Goal: Check status

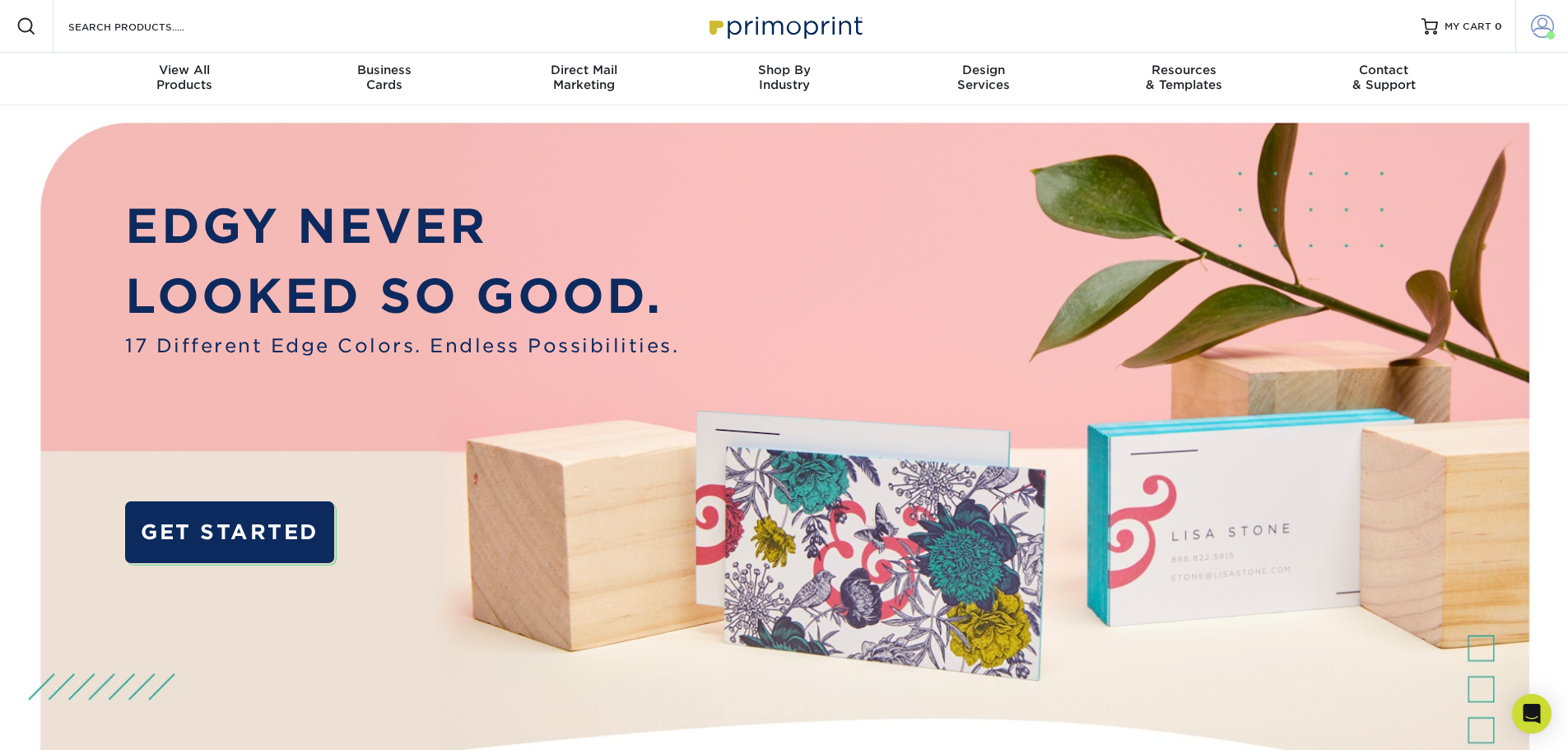
click at [1540, 26] on span at bounding box center [1543, 27] width 23 height 23
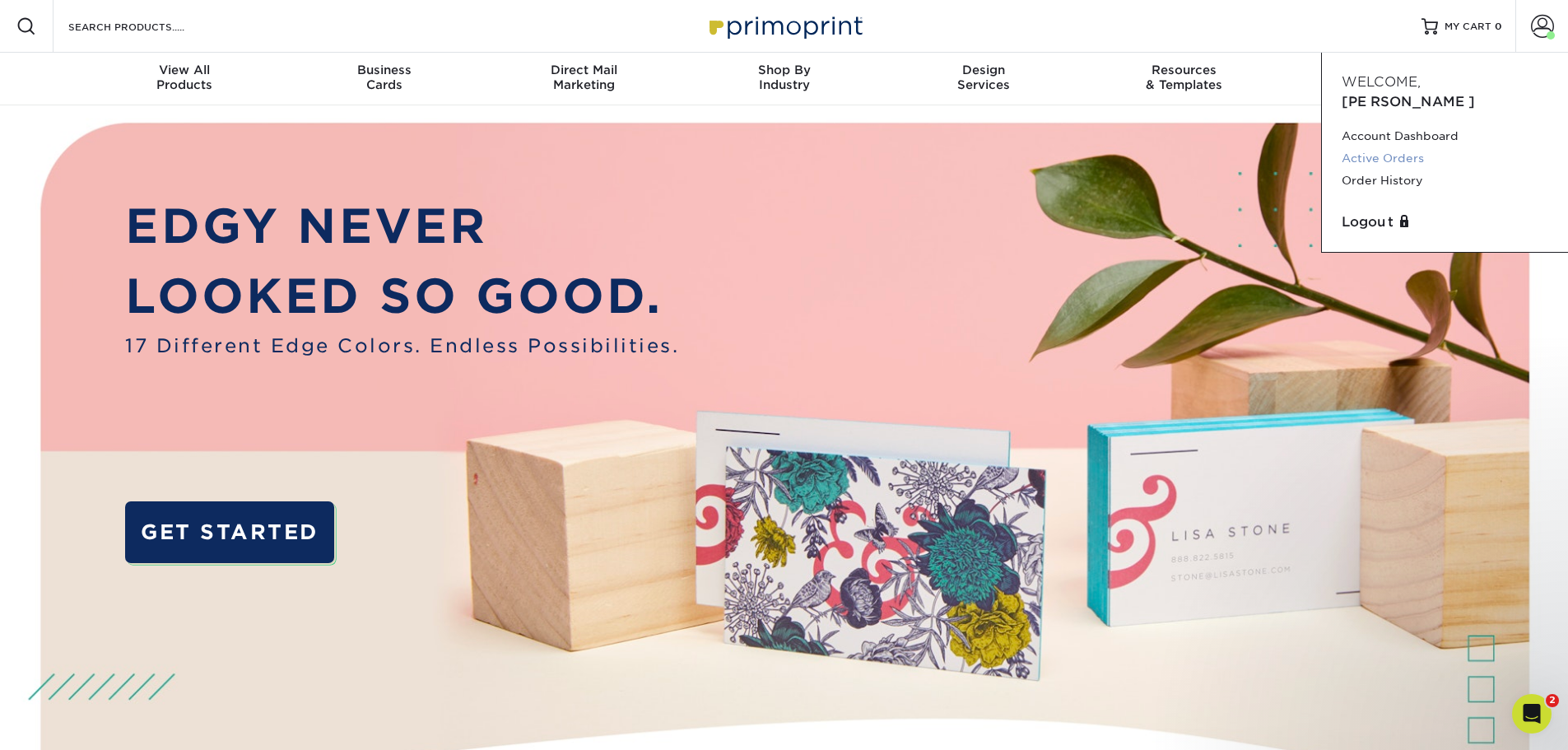
click at [1382, 147] on link "Active Orders" at bounding box center [1445, 158] width 207 height 23
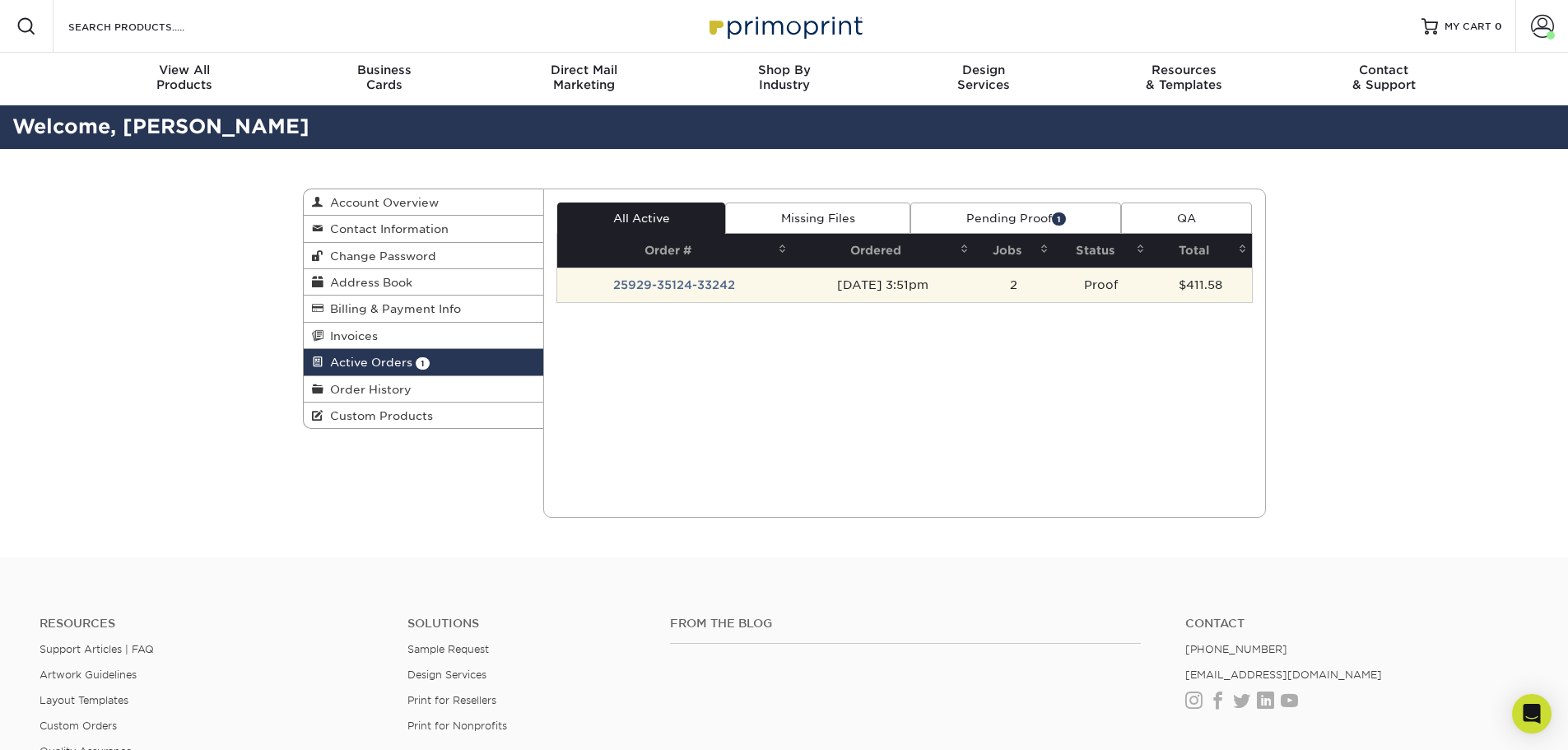
click at [693, 287] on td "25929-35124-33242" at bounding box center [675, 285] width 234 height 34
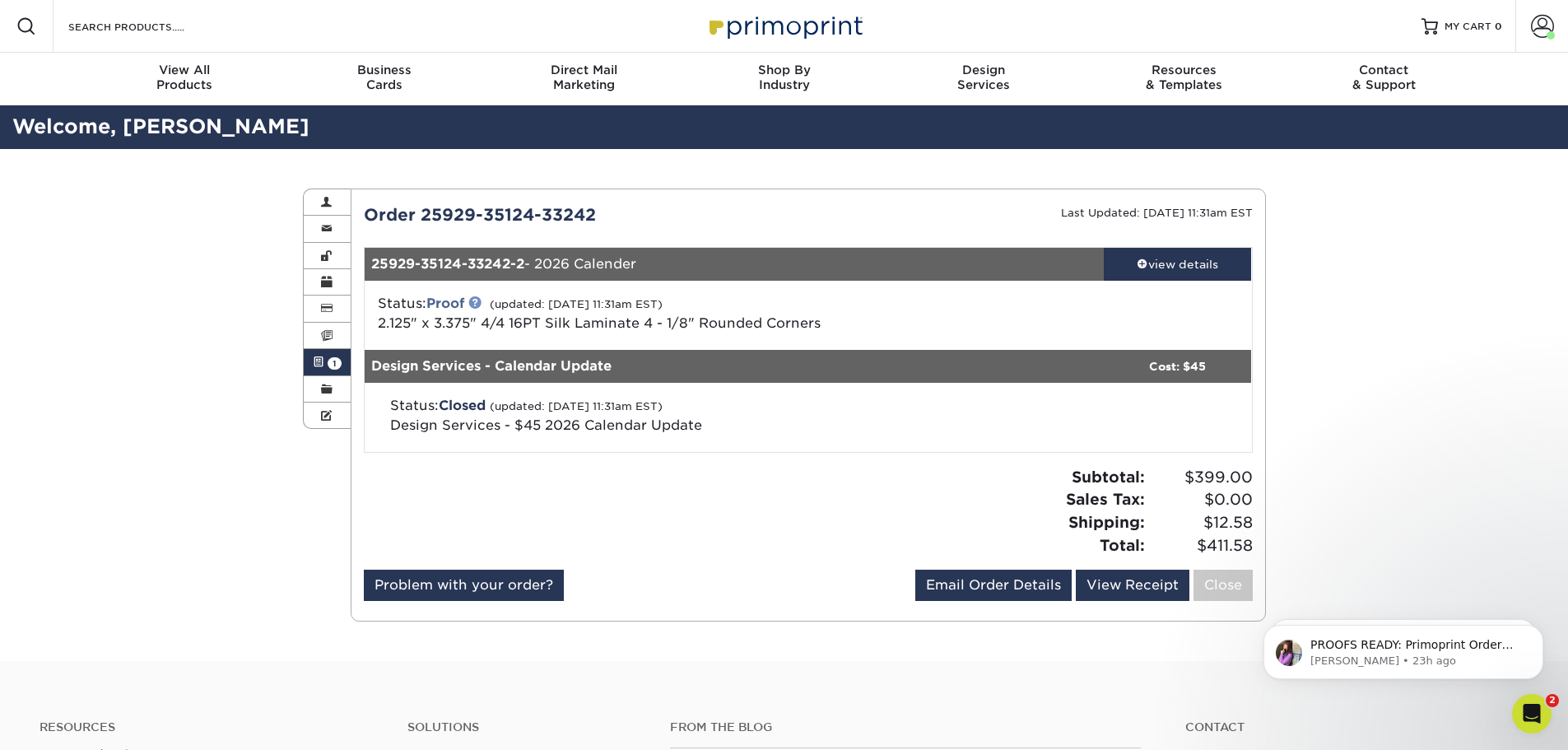
click at [480, 303] on link at bounding box center [476, 302] width 13 height 13
click at [1178, 269] on div "view details" at bounding box center [1178, 265] width 148 height 17
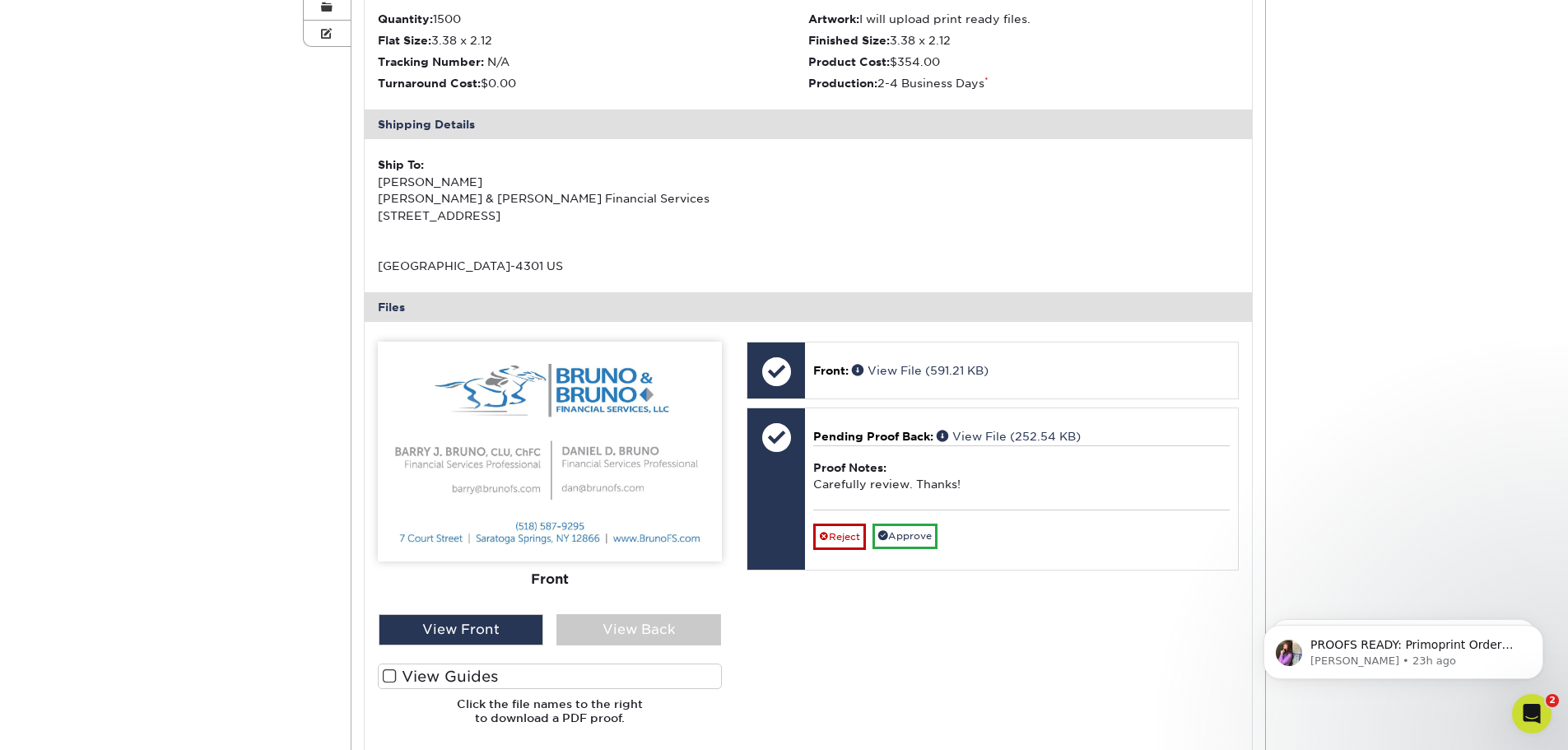
scroll to position [412, 0]
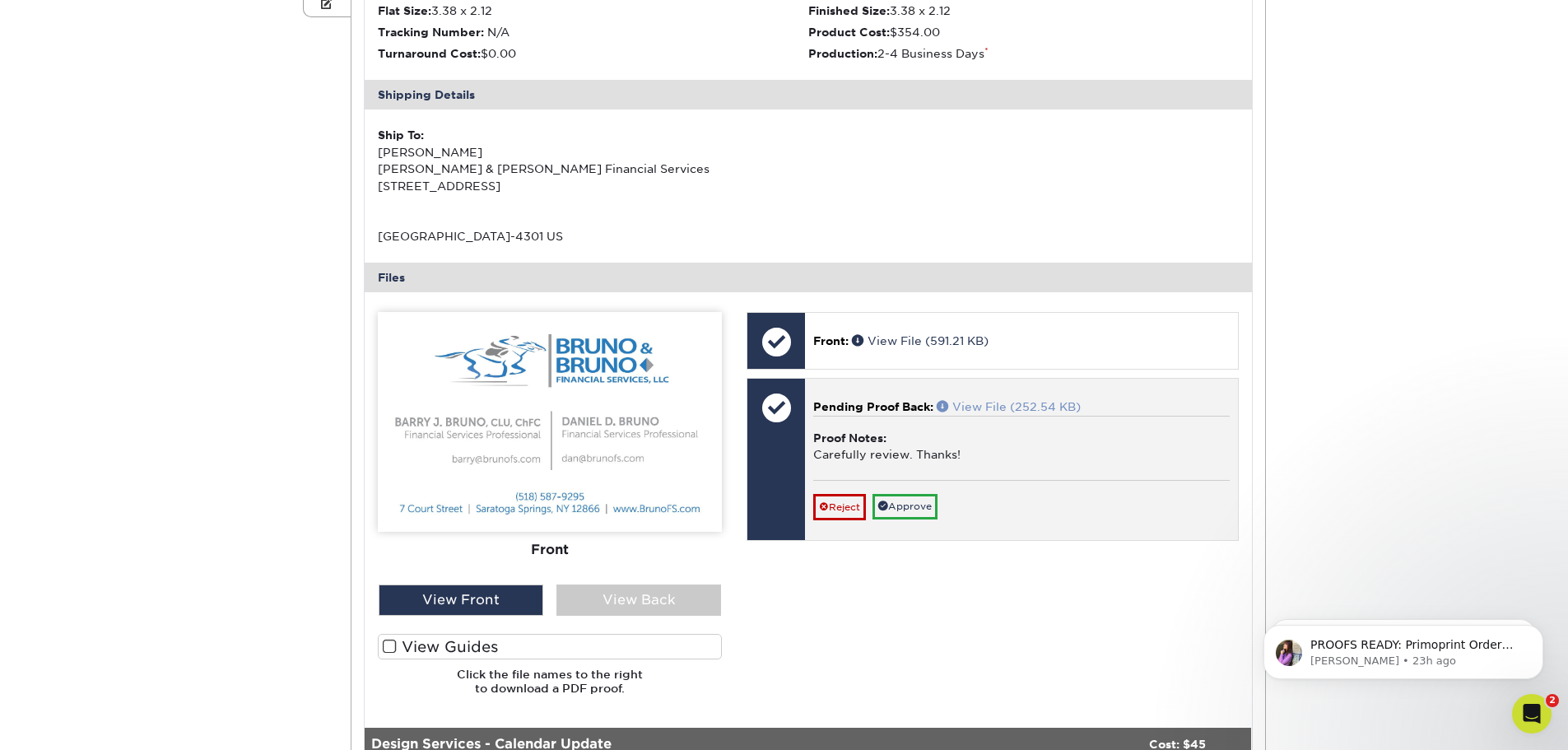
click at [984, 409] on link "View File (252.54 KB)" at bounding box center [1009, 407] width 144 height 13
click at [929, 506] on link "Approve" at bounding box center [905, 506] width 65 height 25
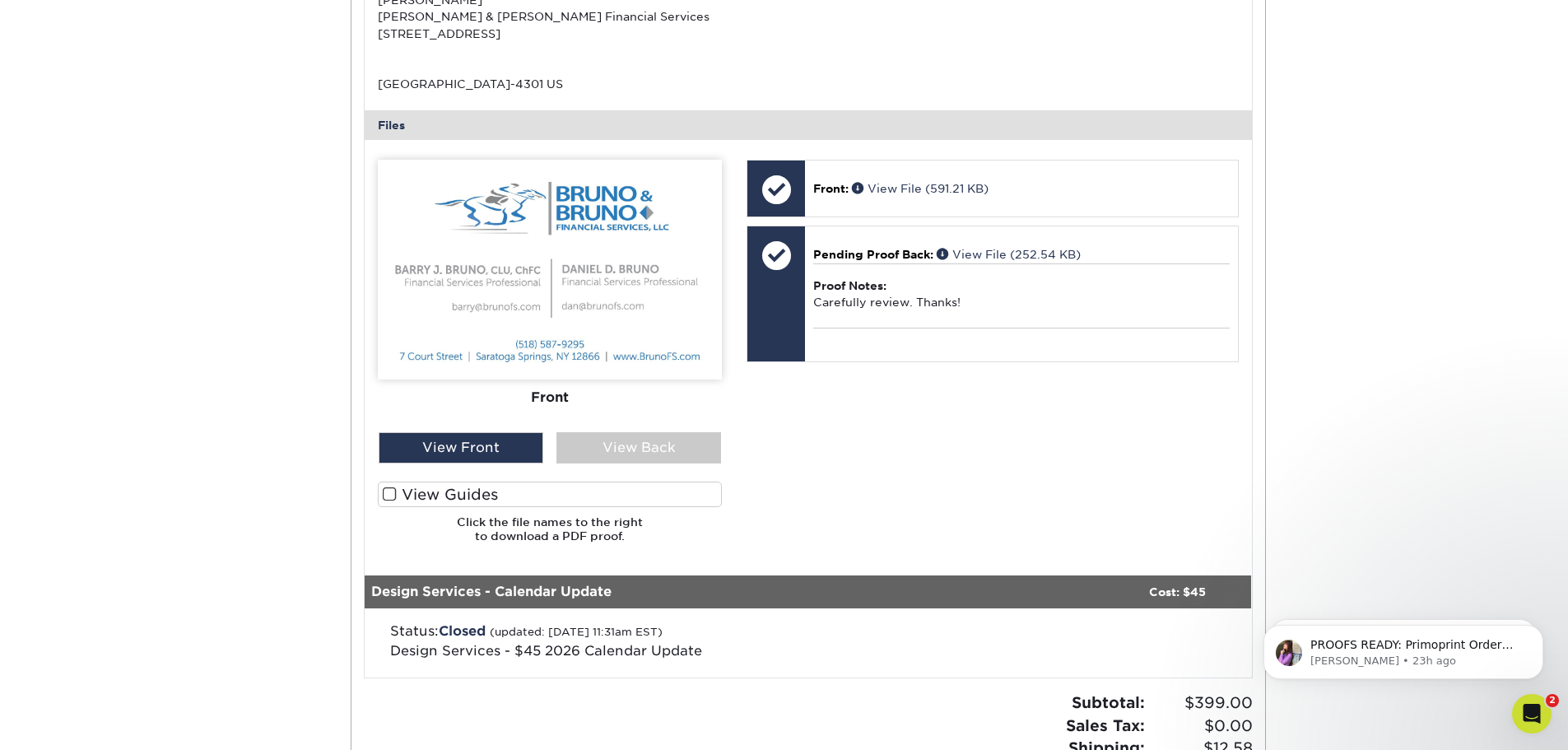
scroll to position [576, 0]
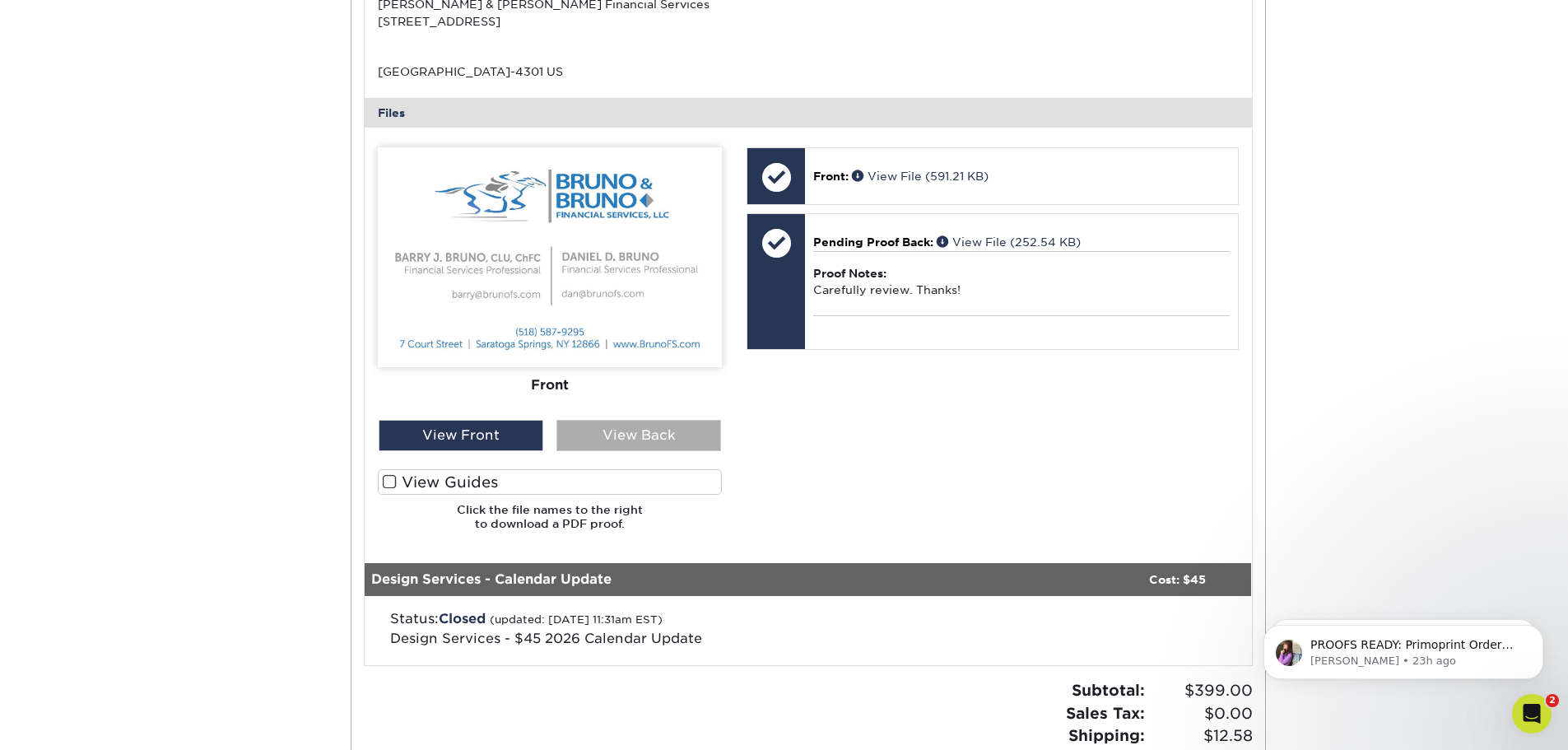
click at [612, 429] on div "View Back" at bounding box center [639, 435] width 165 height 31
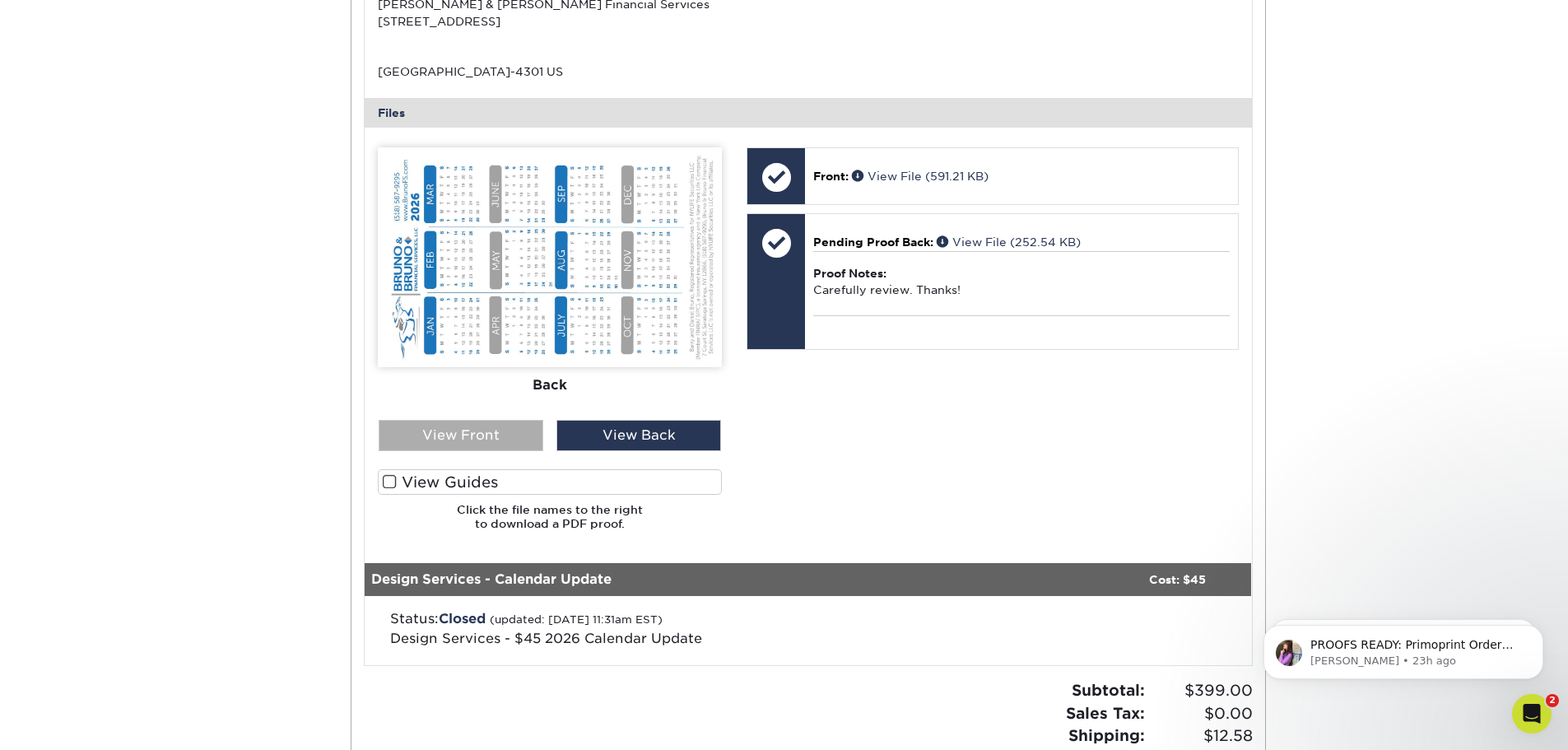
click at [521, 435] on div "View Front" at bounding box center [460, 435] width 165 height 31
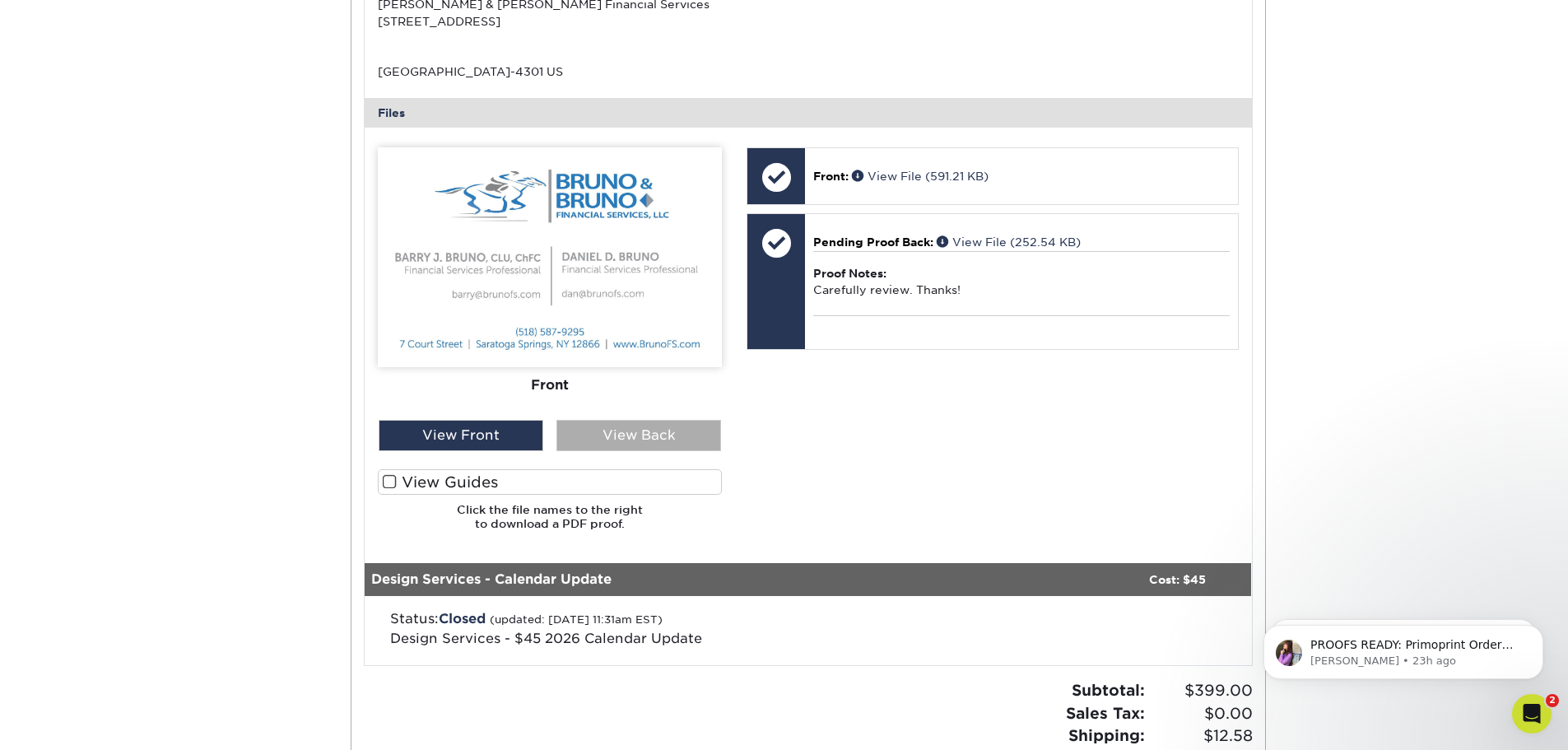
click at [603, 443] on div "View Back" at bounding box center [639, 435] width 165 height 31
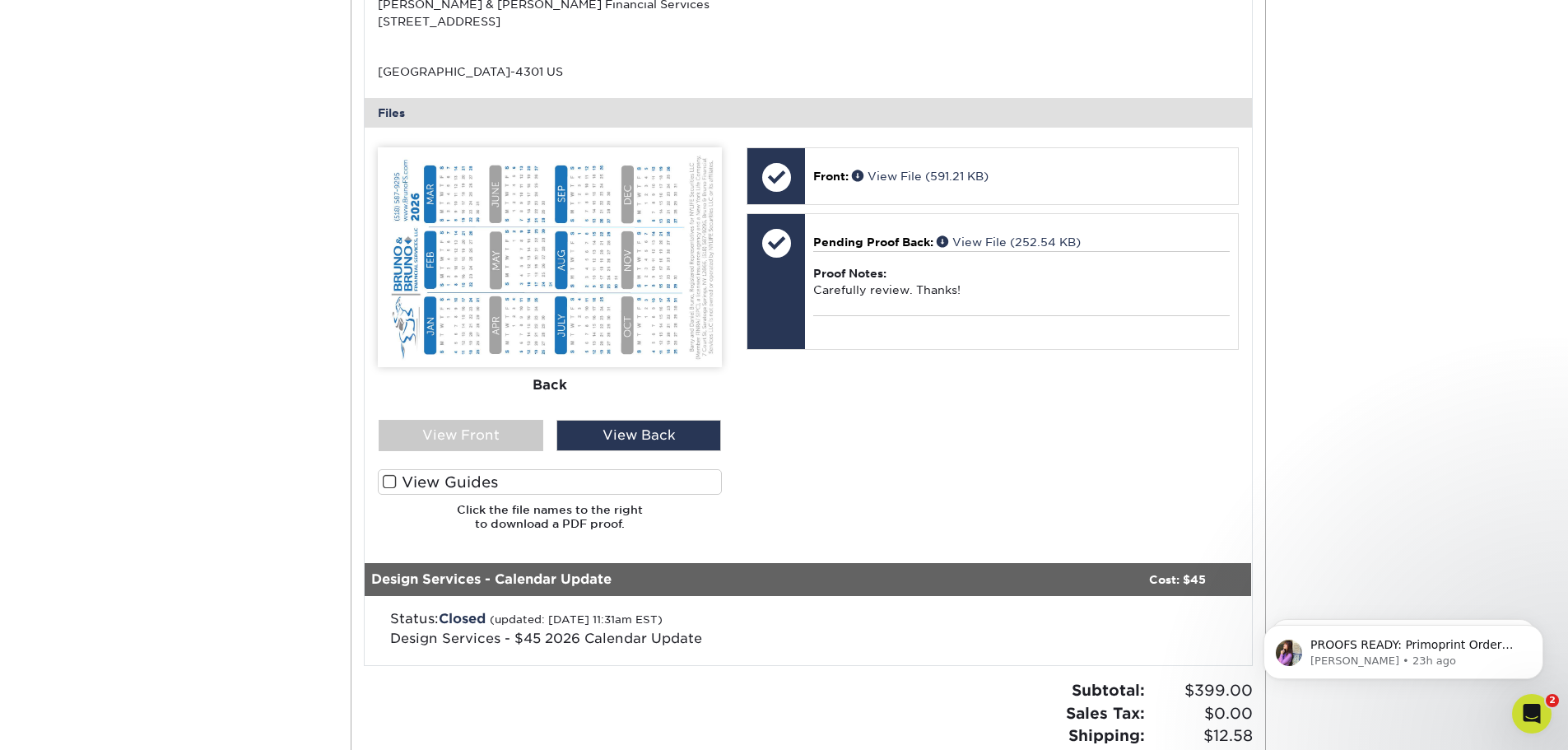
click at [402, 480] on label "View Guides" at bounding box center [549, 482] width 344 height 25
click at [0, 0] on input "View Guides" at bounding box center [0, 0] width 0 height 0
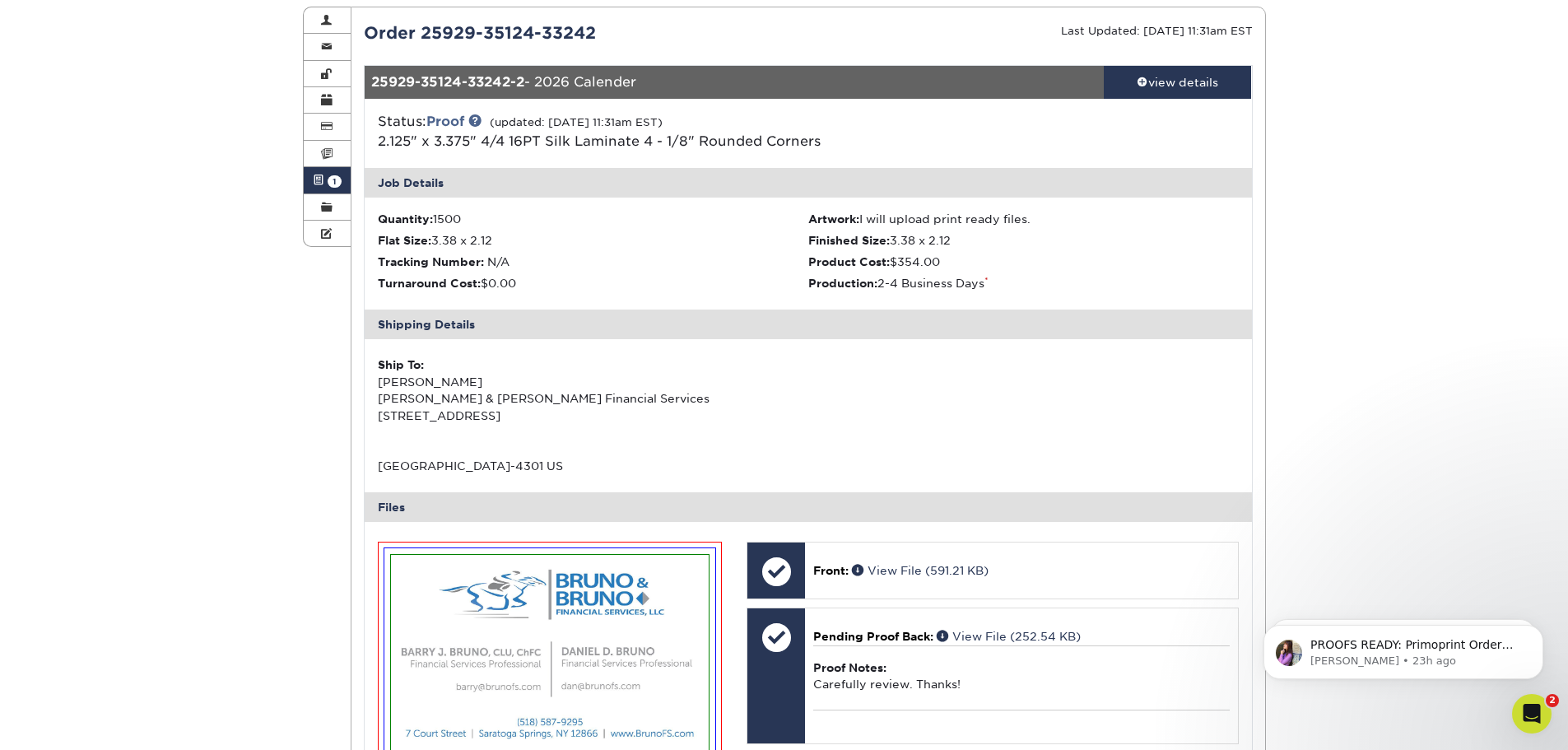
scroll to position [0, 0]
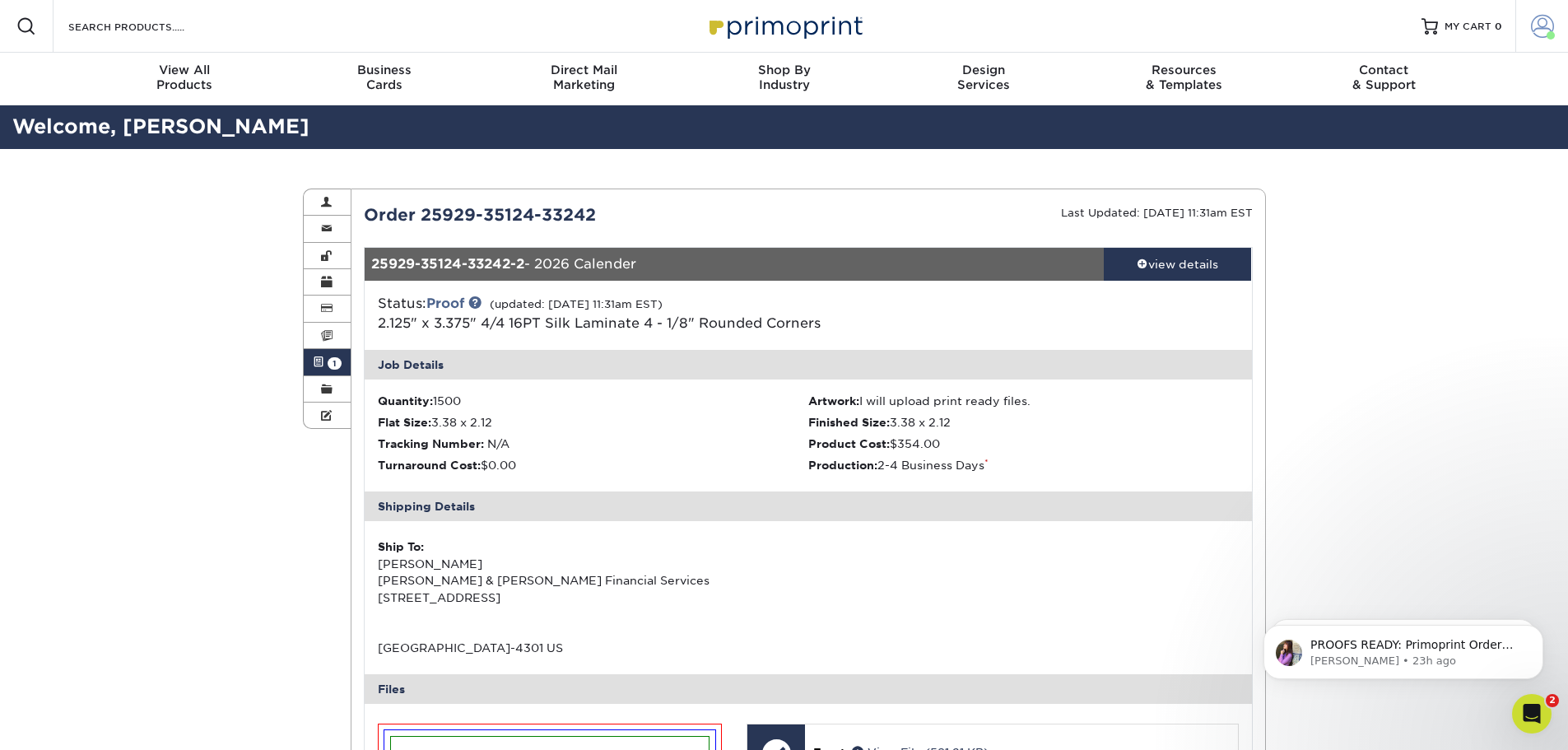
click at [1543, 33] on span at bounding box center [1543, 27] width 23 height 23
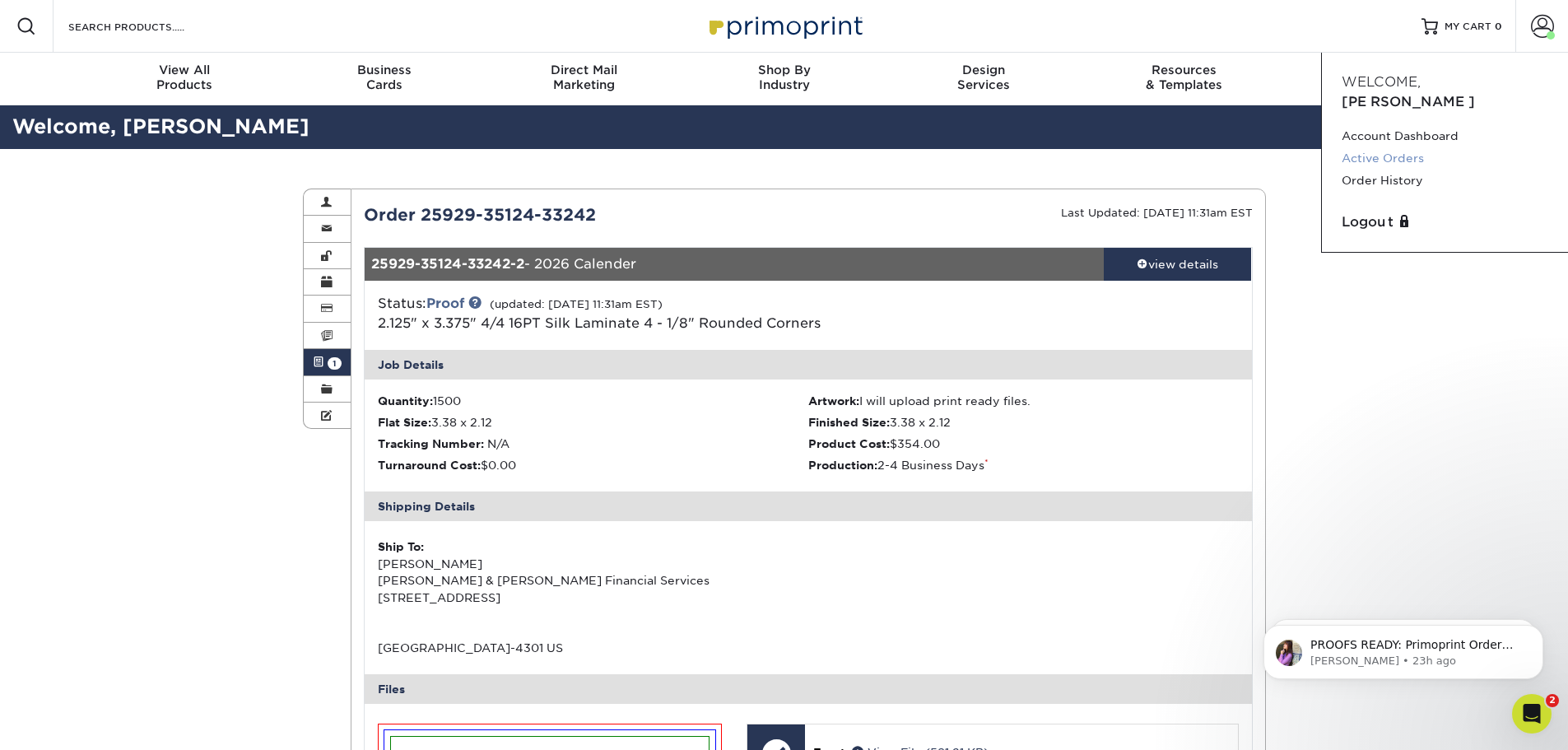
click at [1406, 147] on link "Active Orders" at bounding box center [1445, 158] width 207 height 23
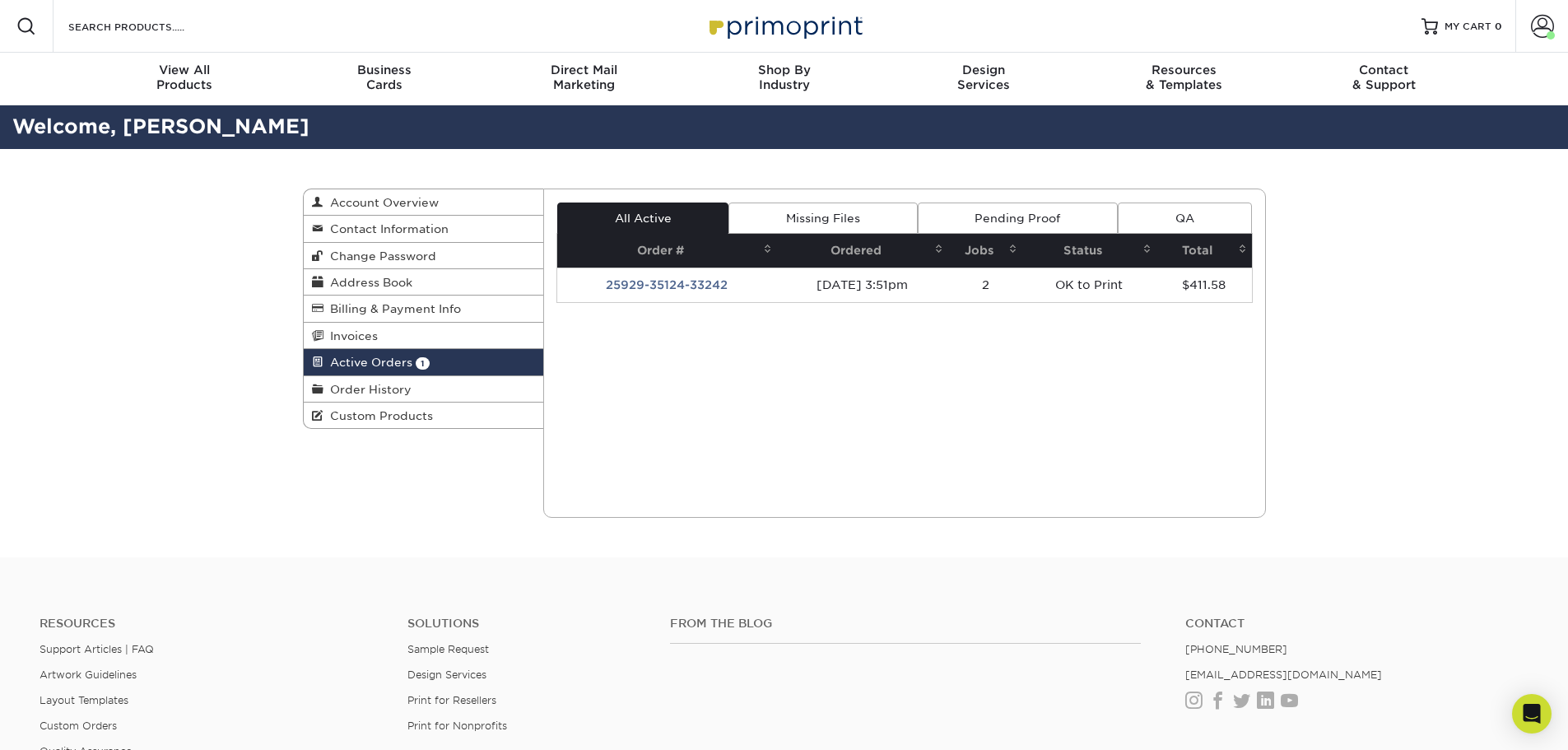
click at [798, 223] on link "Missing Files" at bounding box center [822, 218] width 188 height 31
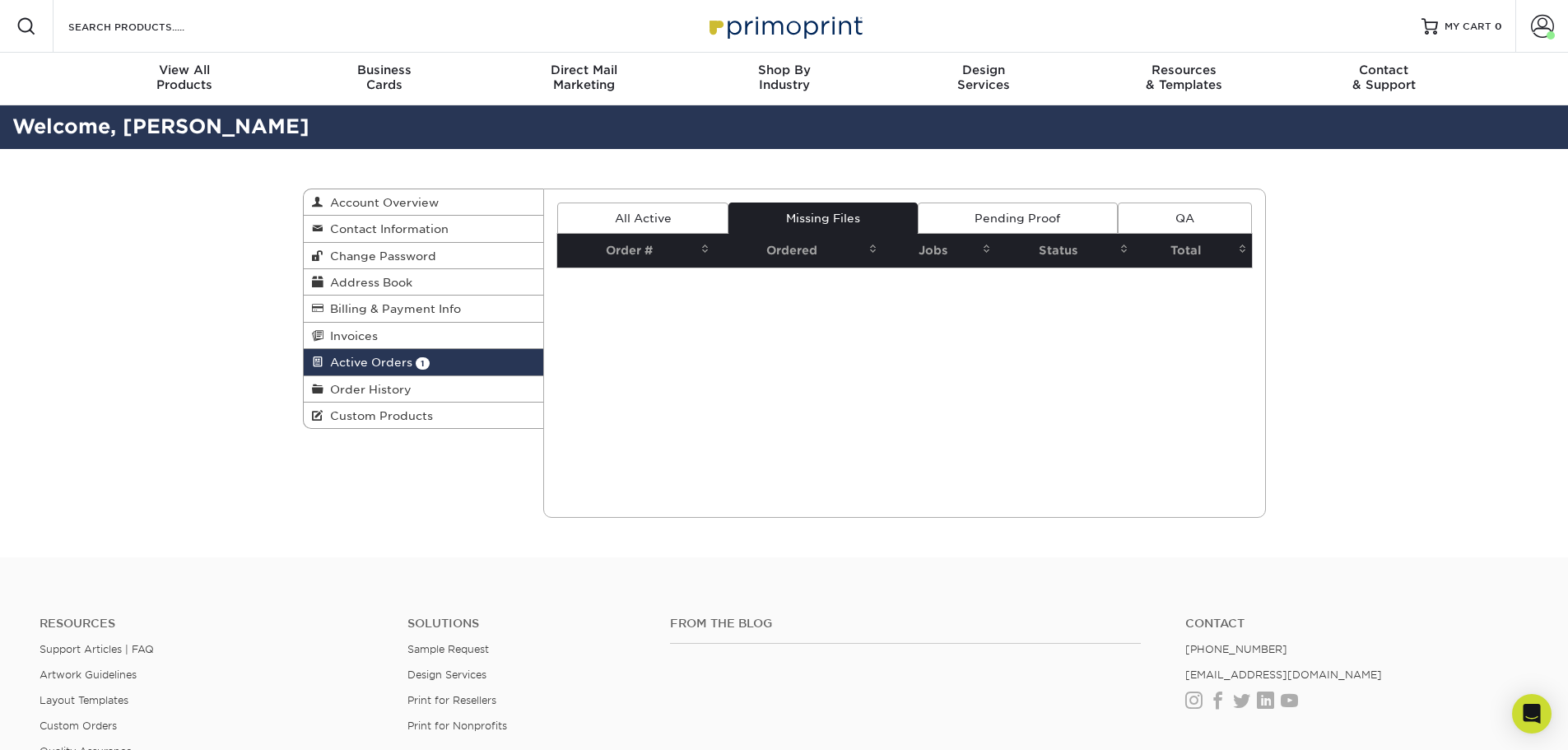
click at [1092, 219] on link "Pending Proof" at bounding box center [1017, 218] width 200 height 31
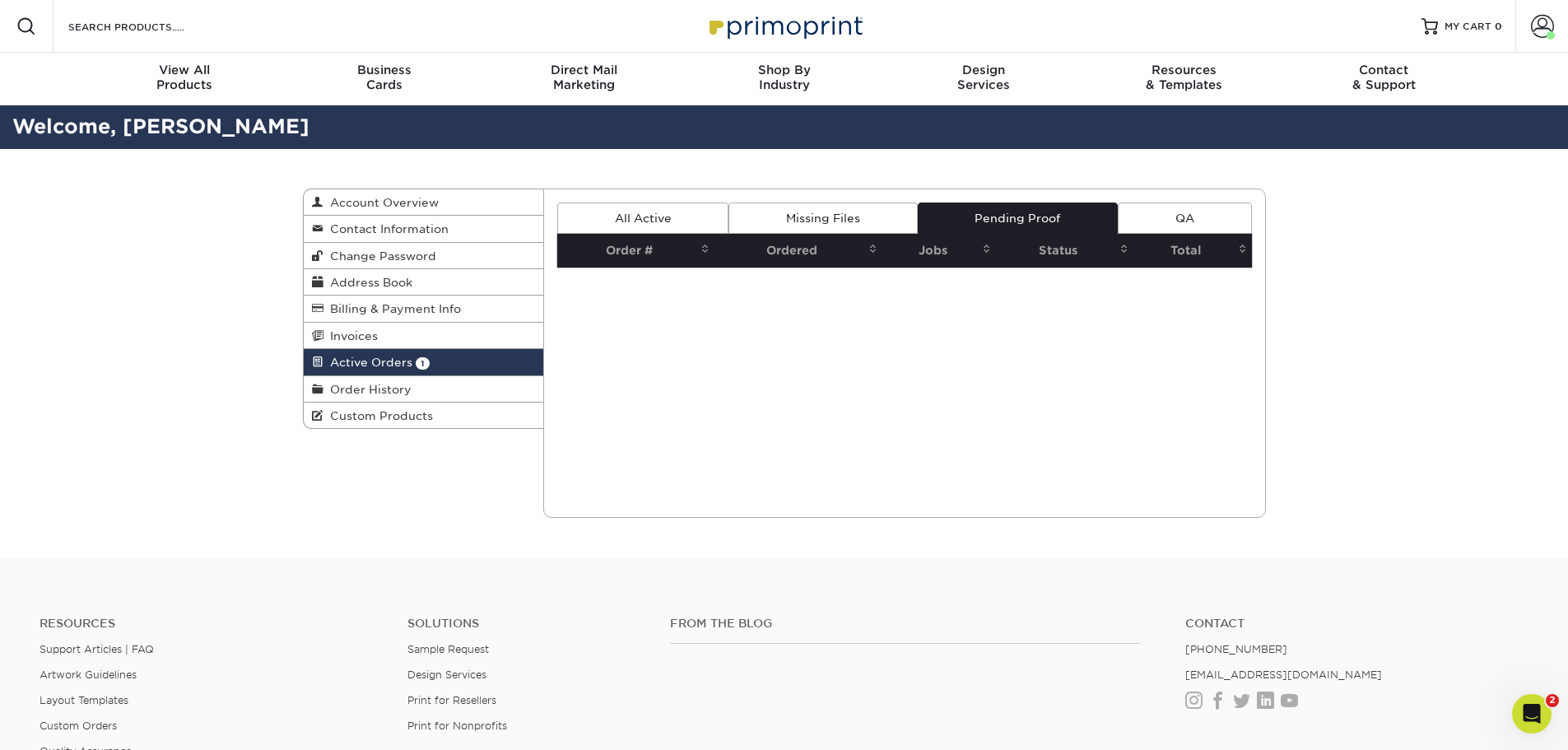
click at [1161, 215] on link "QA" at bounding box center [1184, 218] width 133 height 31
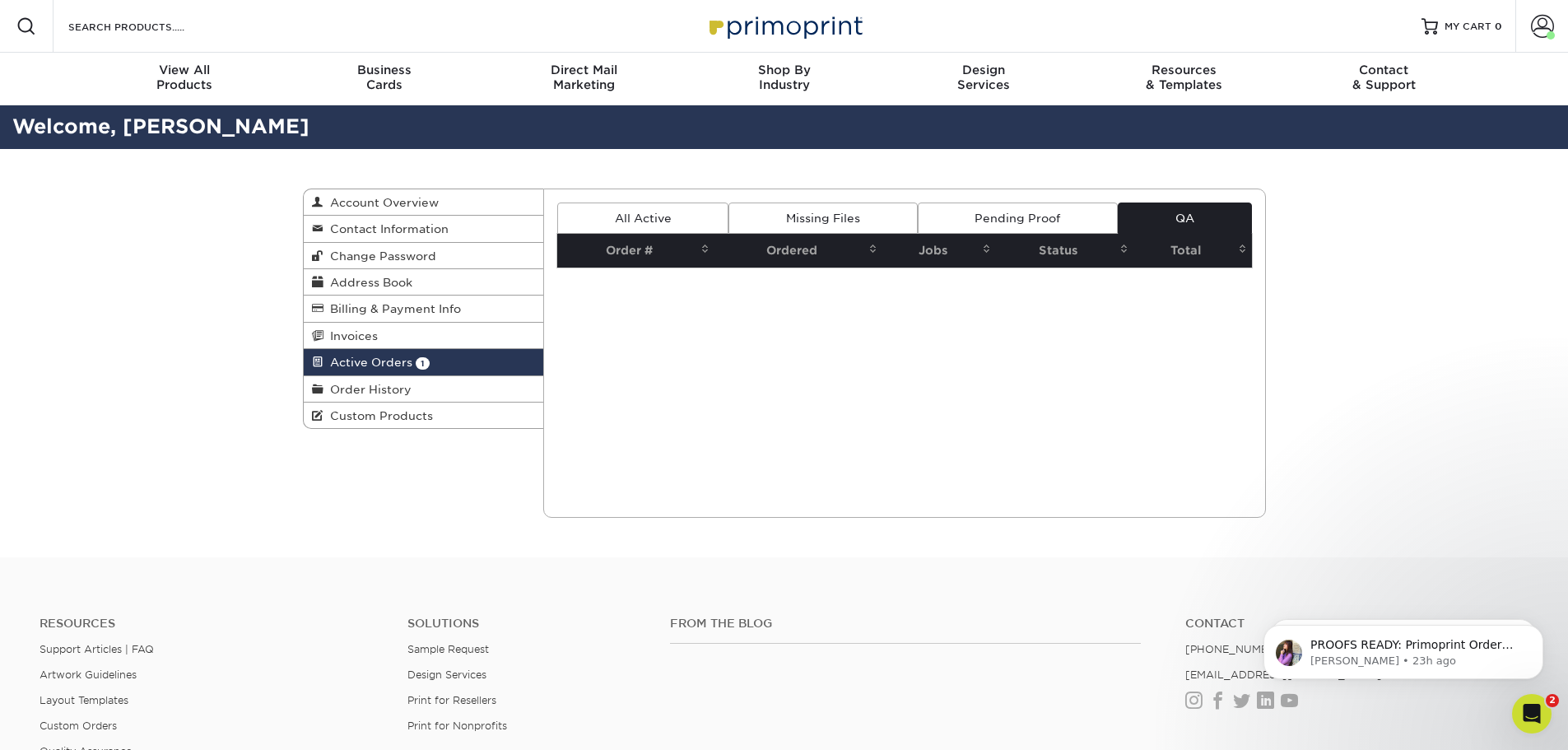
click at [978, 214] on link "Pending Proof" at bounding box center [1017, 218] width 200 height 31
click at [848, 213] on link "Missing Files" at bounding box center [822, 218] width 188 height 31
click at [669, 212] on link "All Active" at bounding box center [643, 218] width 172 height 31
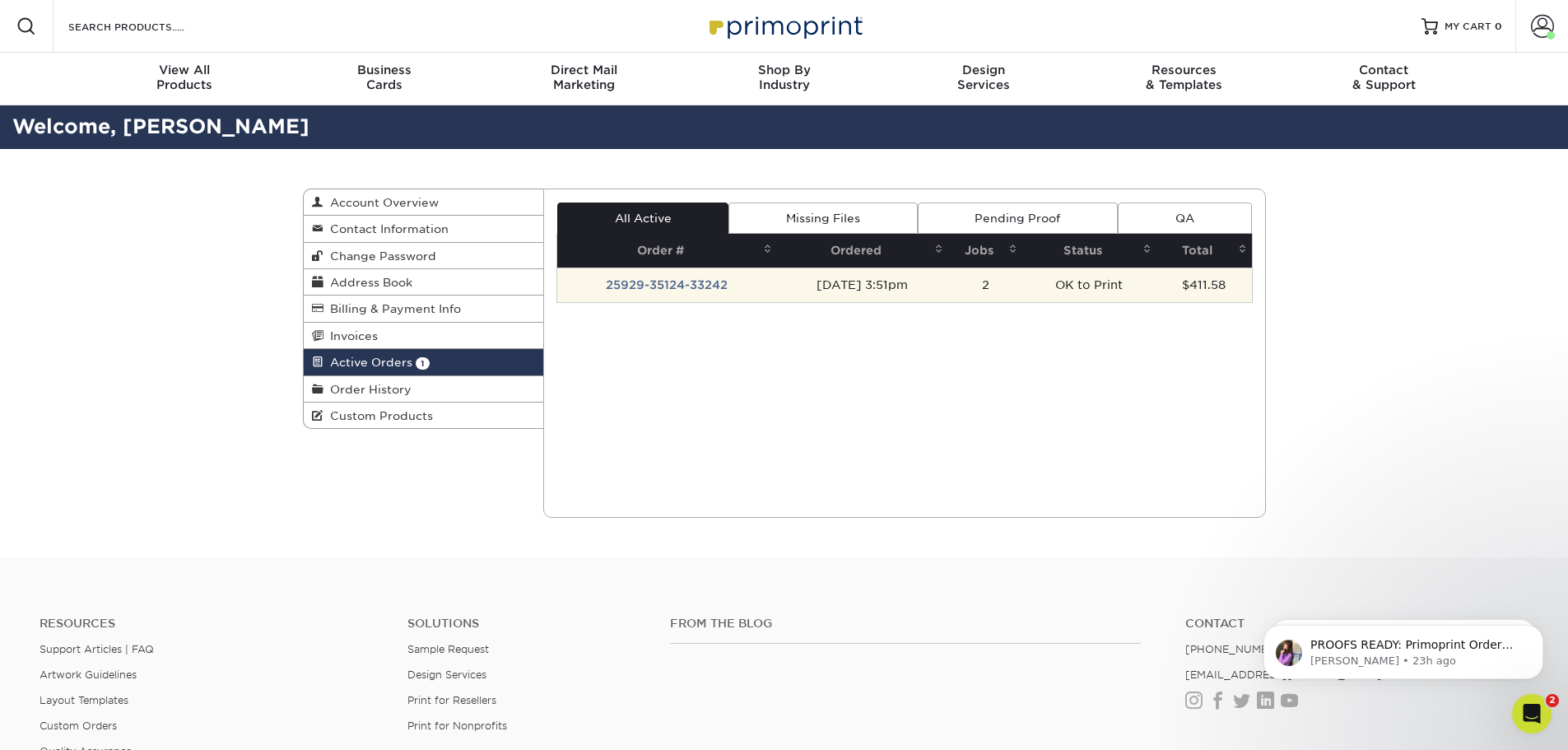
click at [643, 280] on td "25929-35124-33242" at bounding box center [667, 285] width 220 height 34
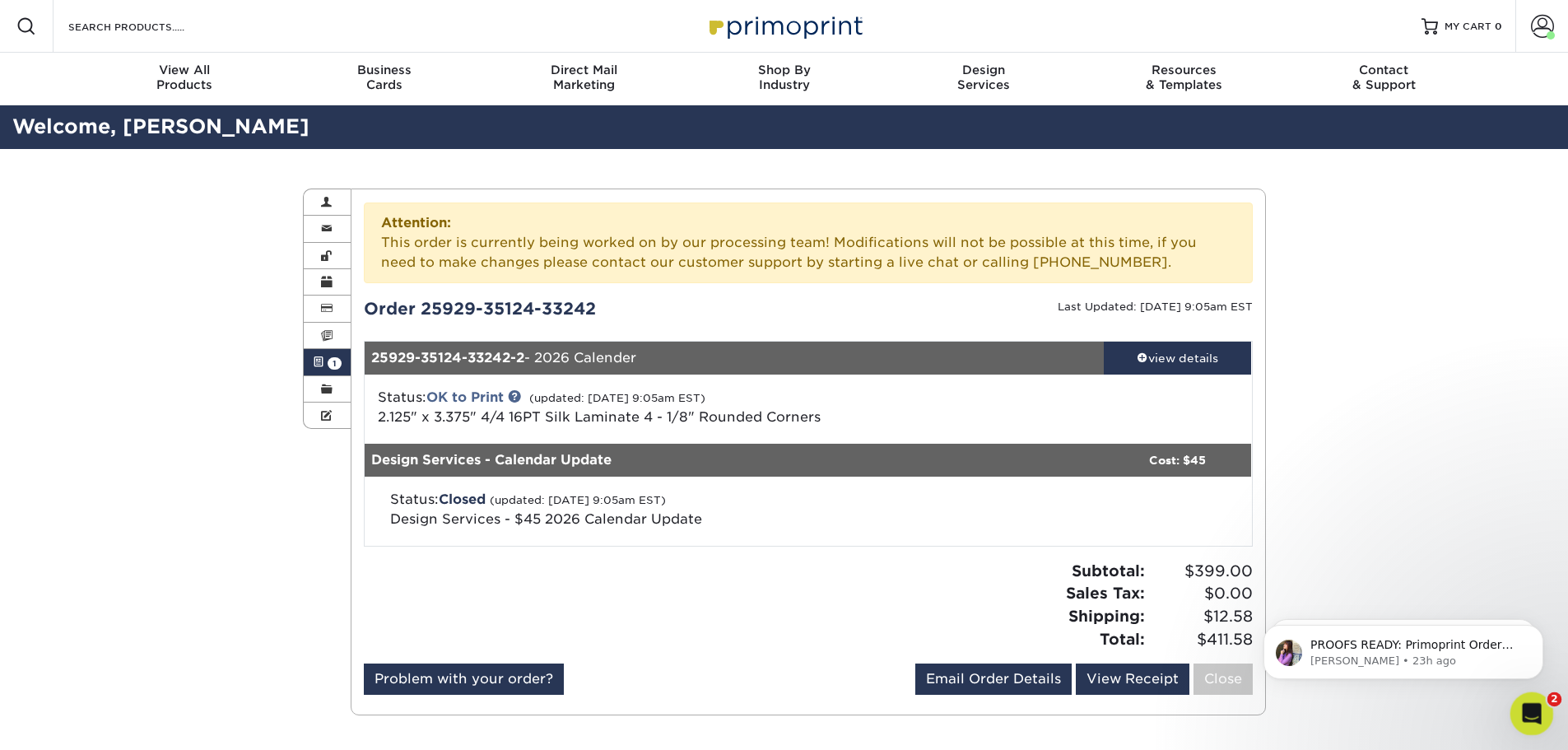
click at [1529, 715] on icon "Open Intercom Messenger" at bounding box center [1529, 711] width 27 height 27
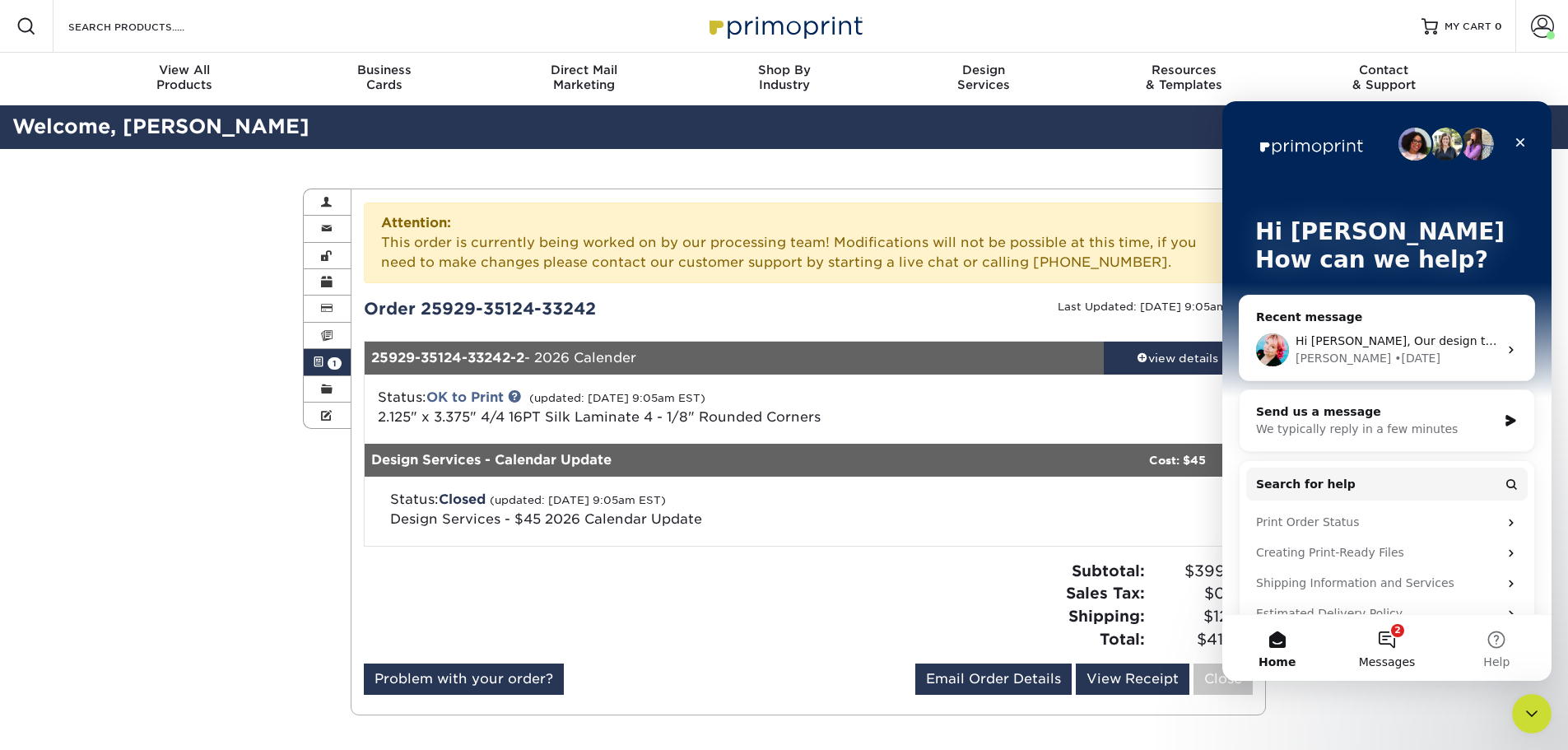
click at [1400, 646] on button "2 Messages" at bounding box center [1386, 648] width 110 height 66
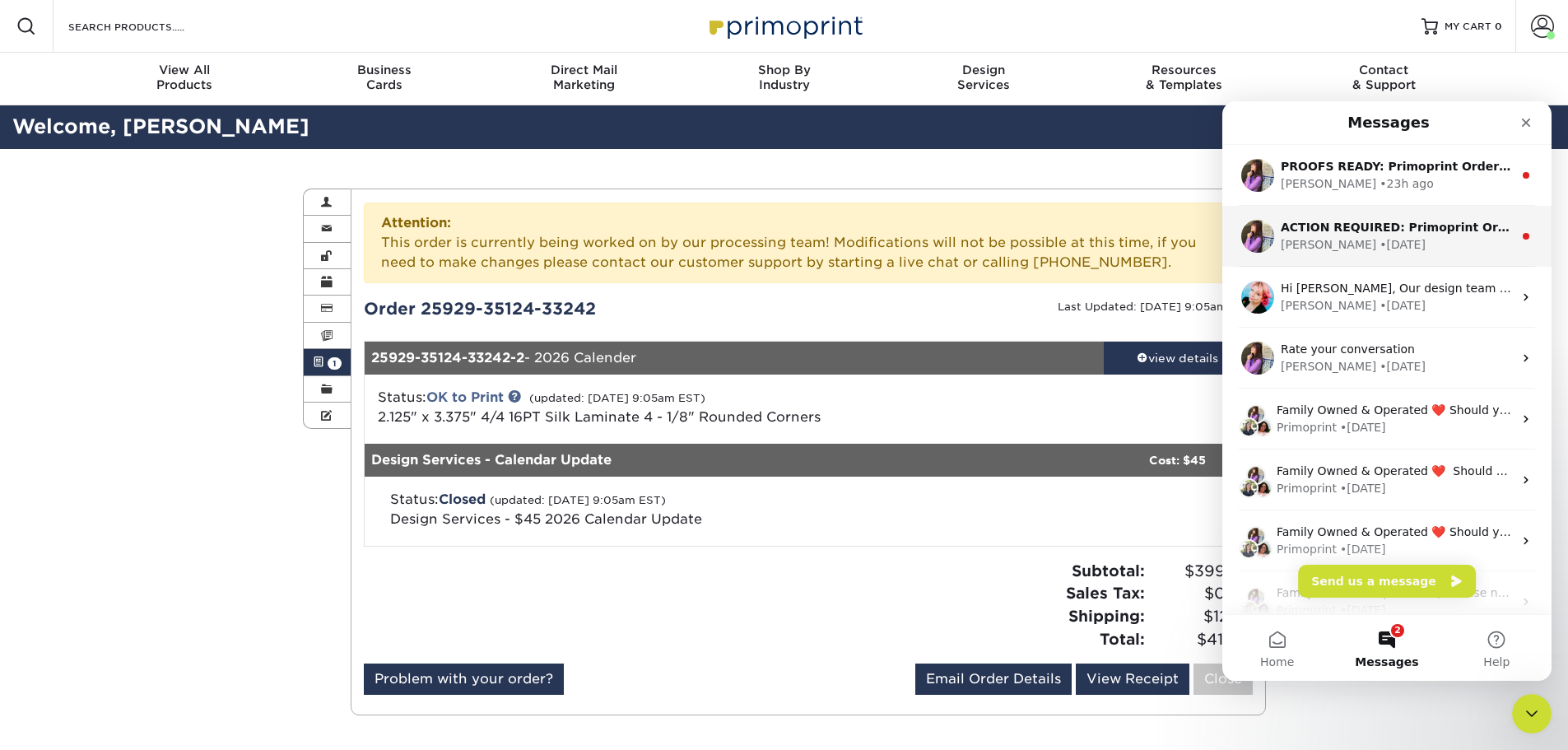
click at [1401, 218] on div "ACTION REQUIRED: Primoprint Order 25929-35124-33242 Thank you for placing your …" at bounding box center [1386, 236] width 329 height 61
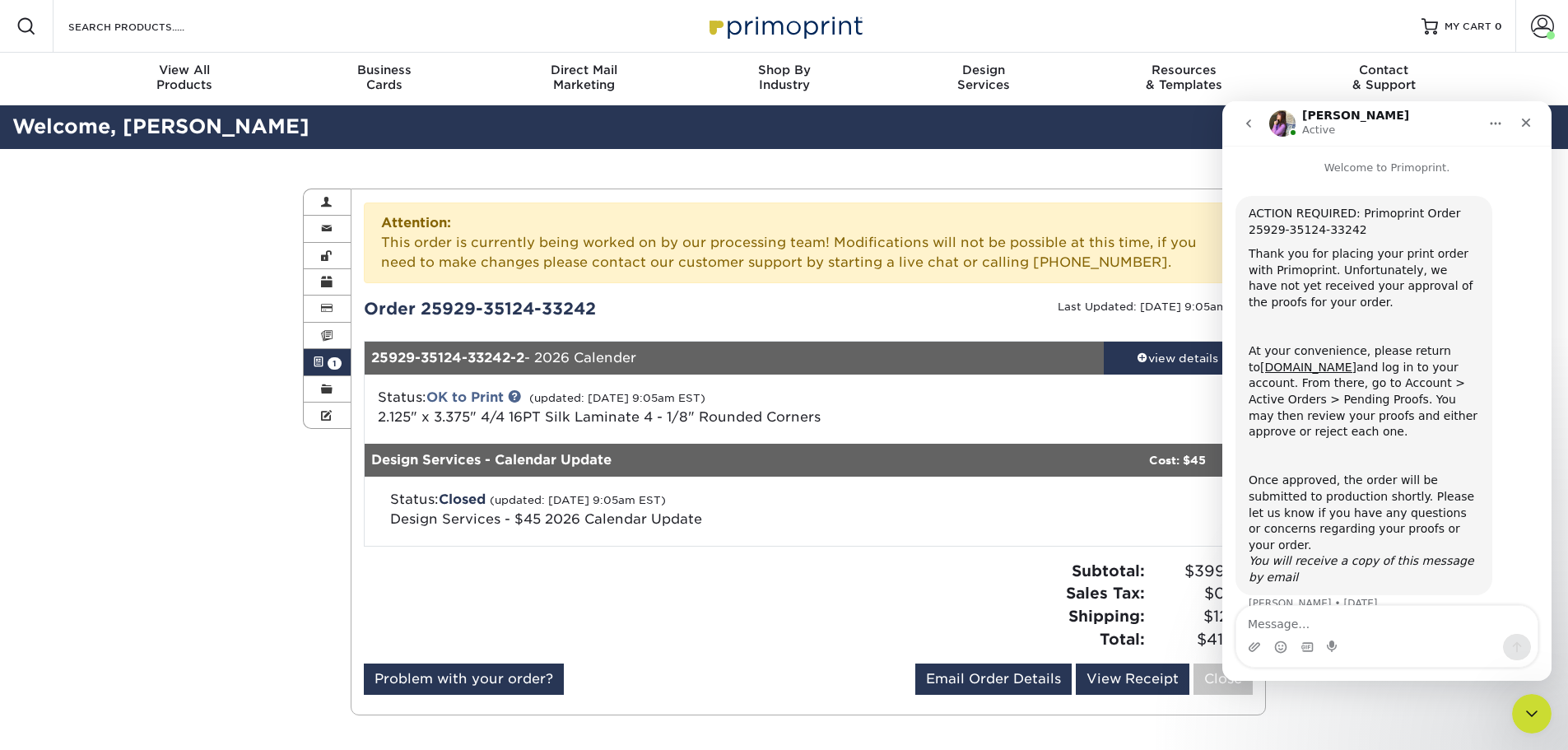
scroll to position [8, 0]
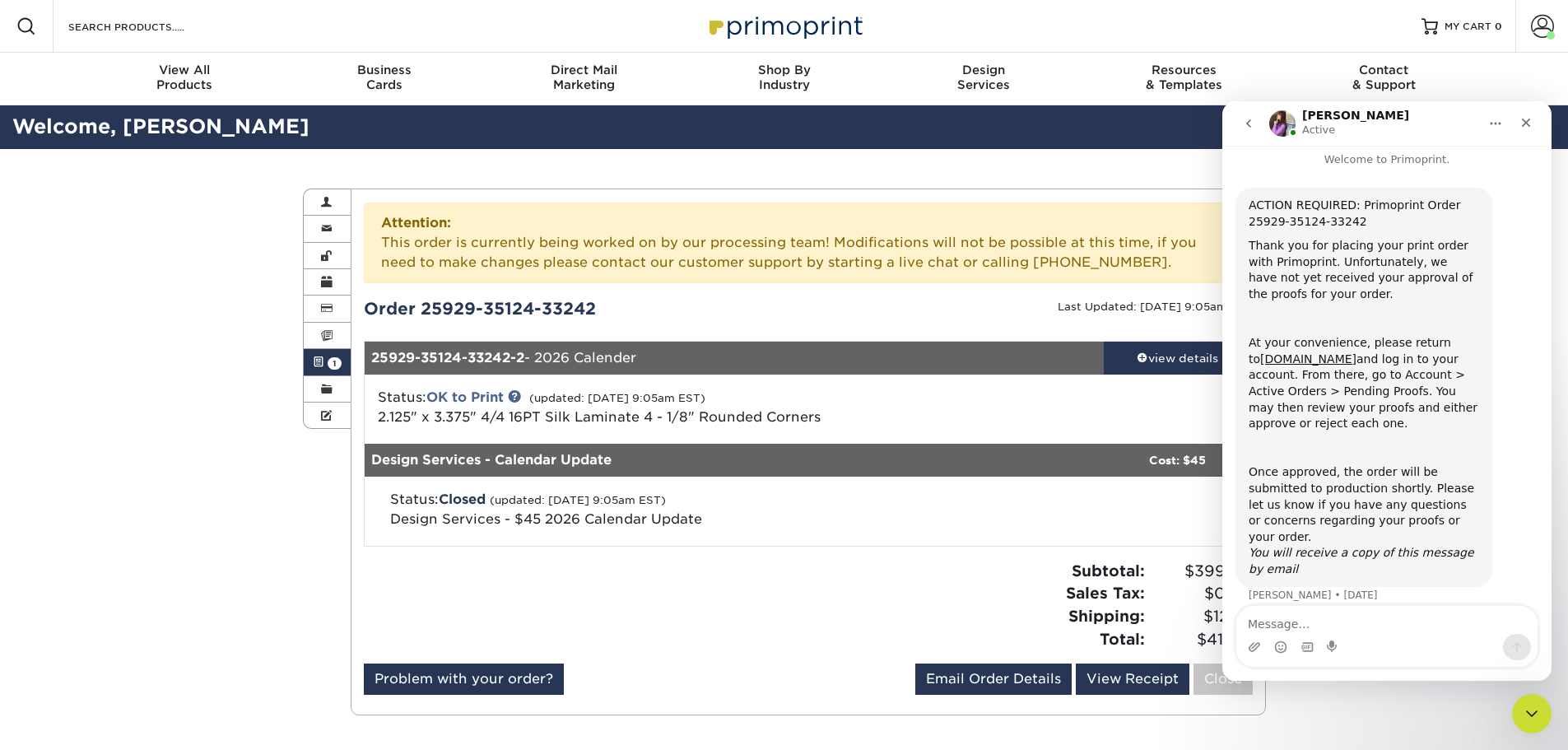
click at [1243, 121] on icon "go back" at bounding box center [1249, 124] width 13 height 13
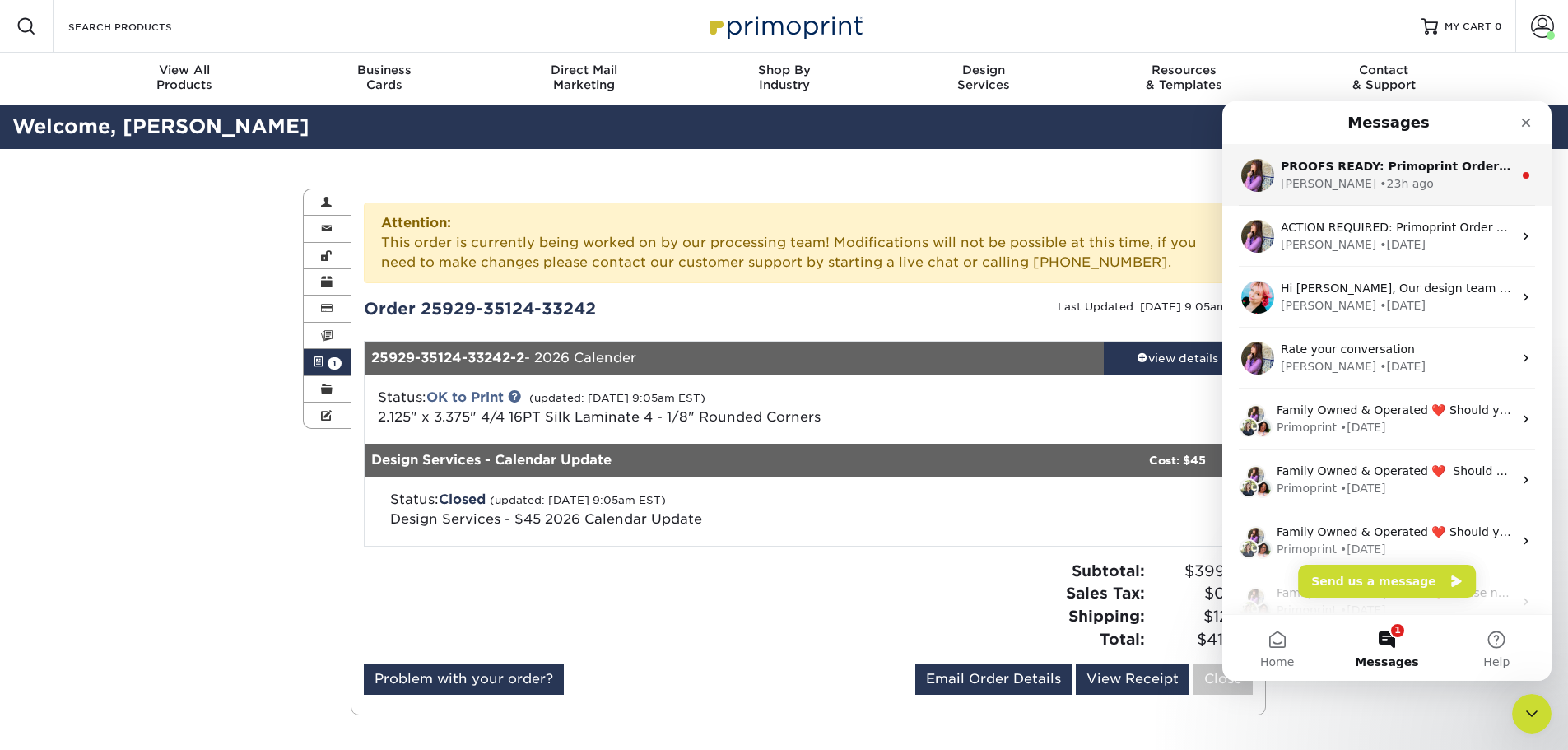
click at [1380, 180] on div "• 23h ago" at bounding box center [1406, 183] width 54 height 18
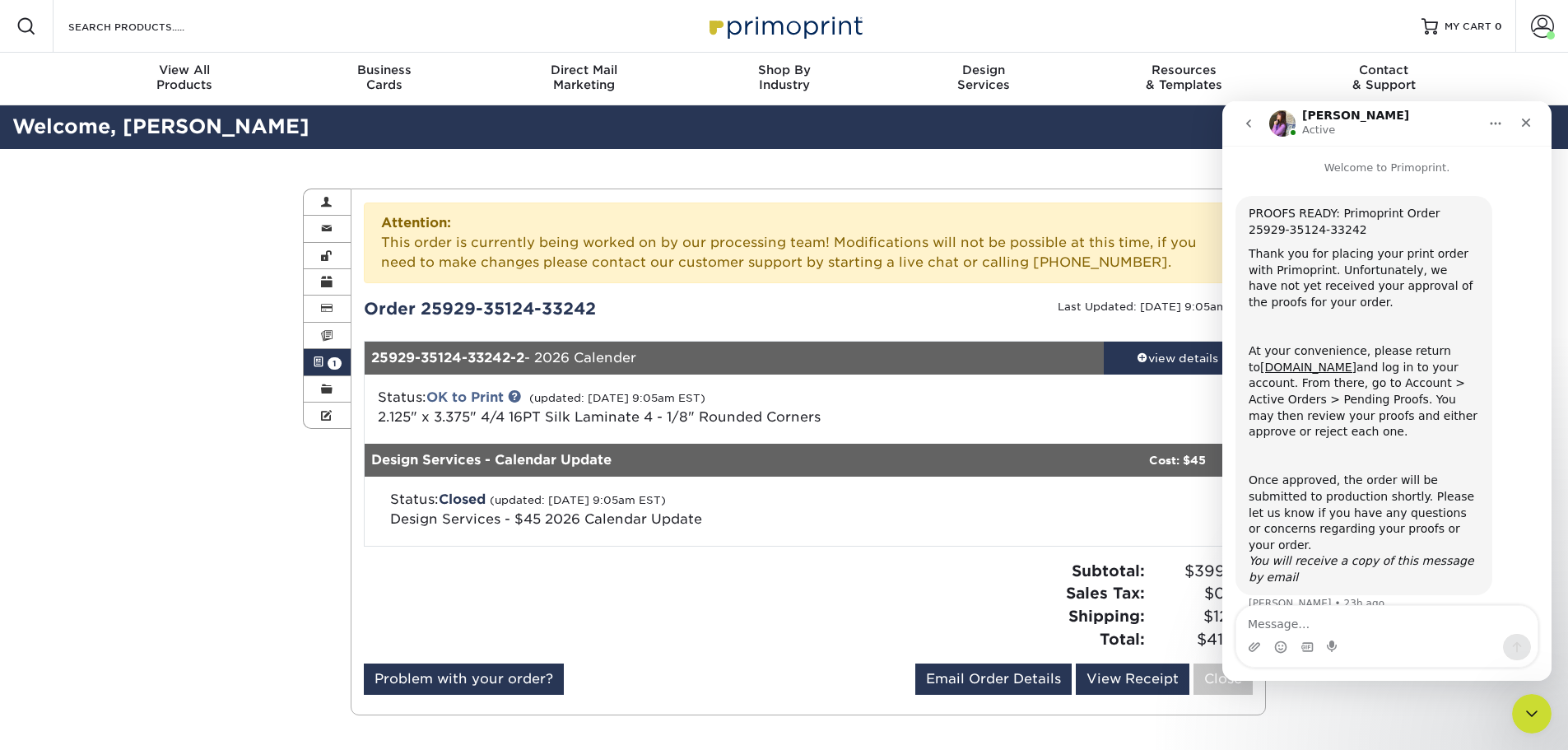
scroll to position [8, 0]
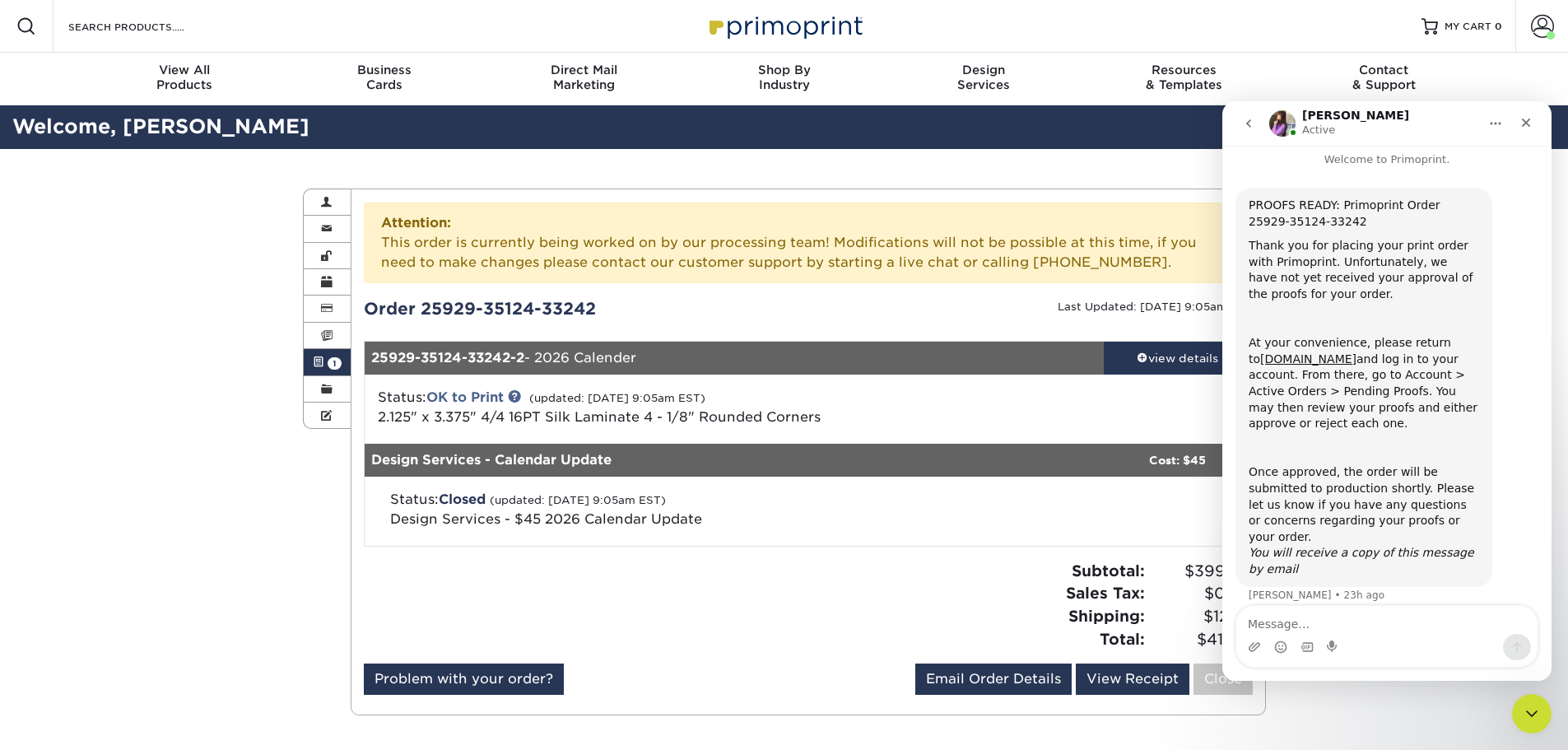
click at [1247, 127] on icon "go back" at bounding box center [1249, 124] width 13 height 13
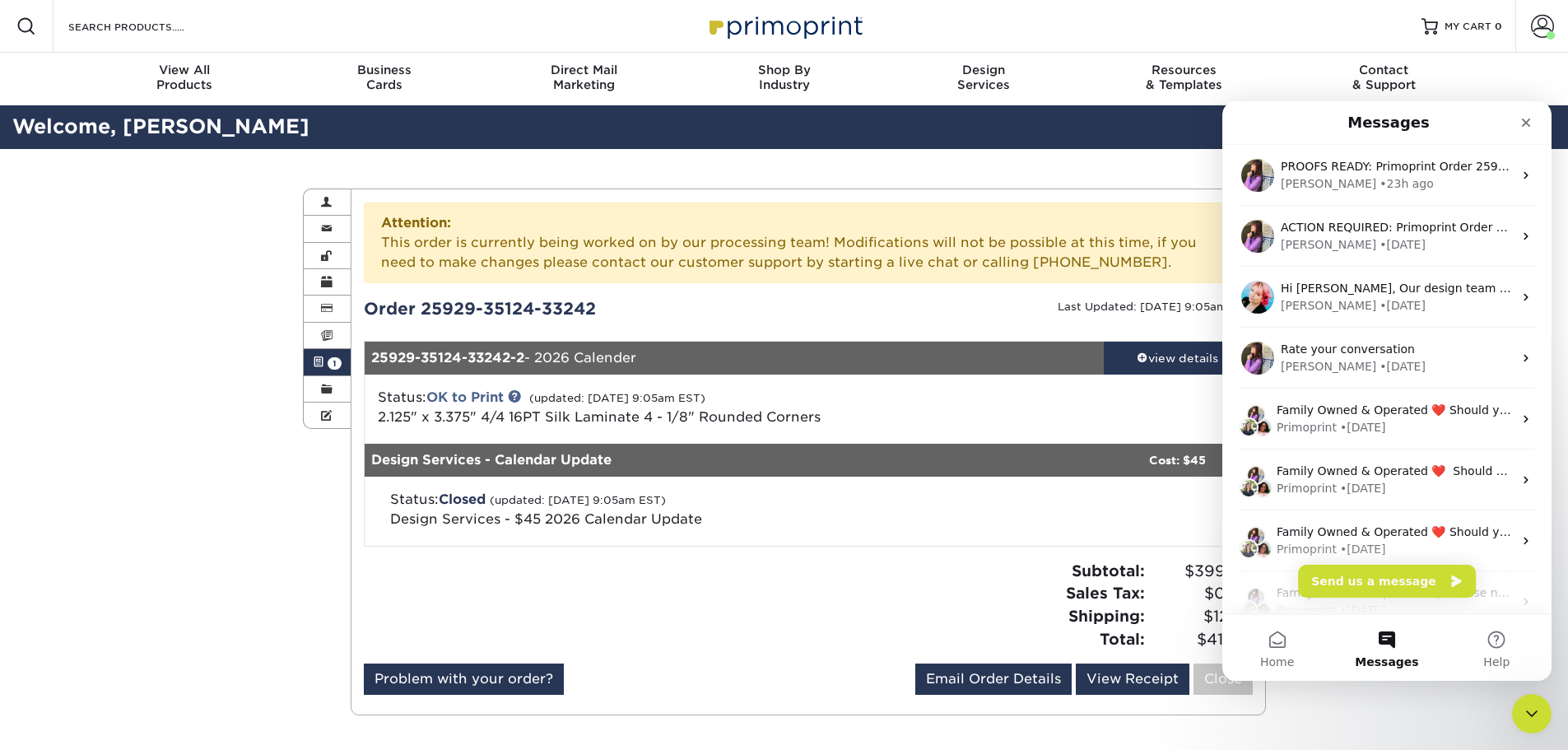
scroll to position [0, 0]
click at [1294, 647] on button "Home" at bounding box center [1277, 648] width 110 height 66
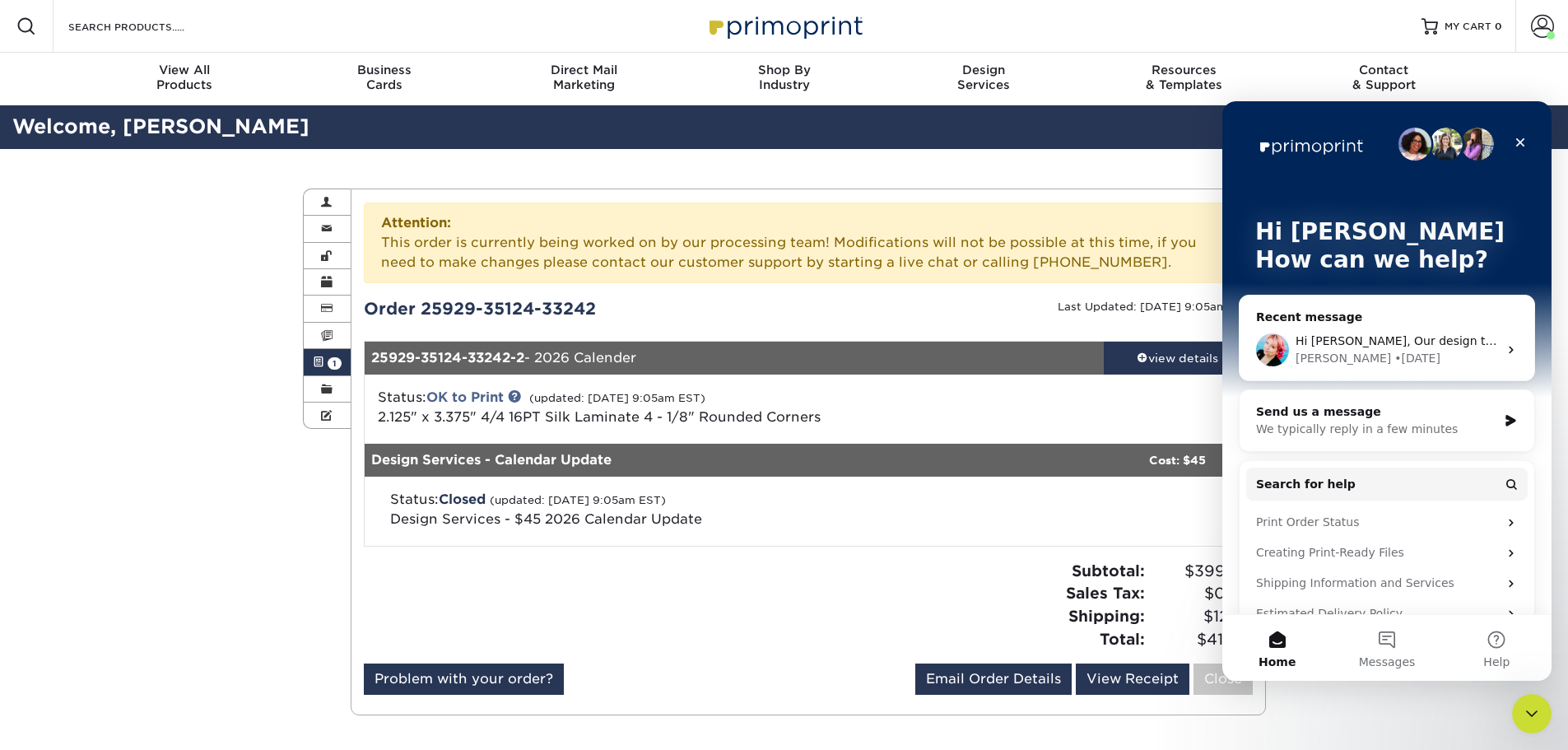
click at [1368, 695] on div "Active Orders Account Overview Contact Information Change Password Address Book…" at bounding box center [784, 452] width 1568 height 606
click at [1545, 712] on div "Close Intercom Messenger" at bounding box center [1529, 711] width 39 height 39
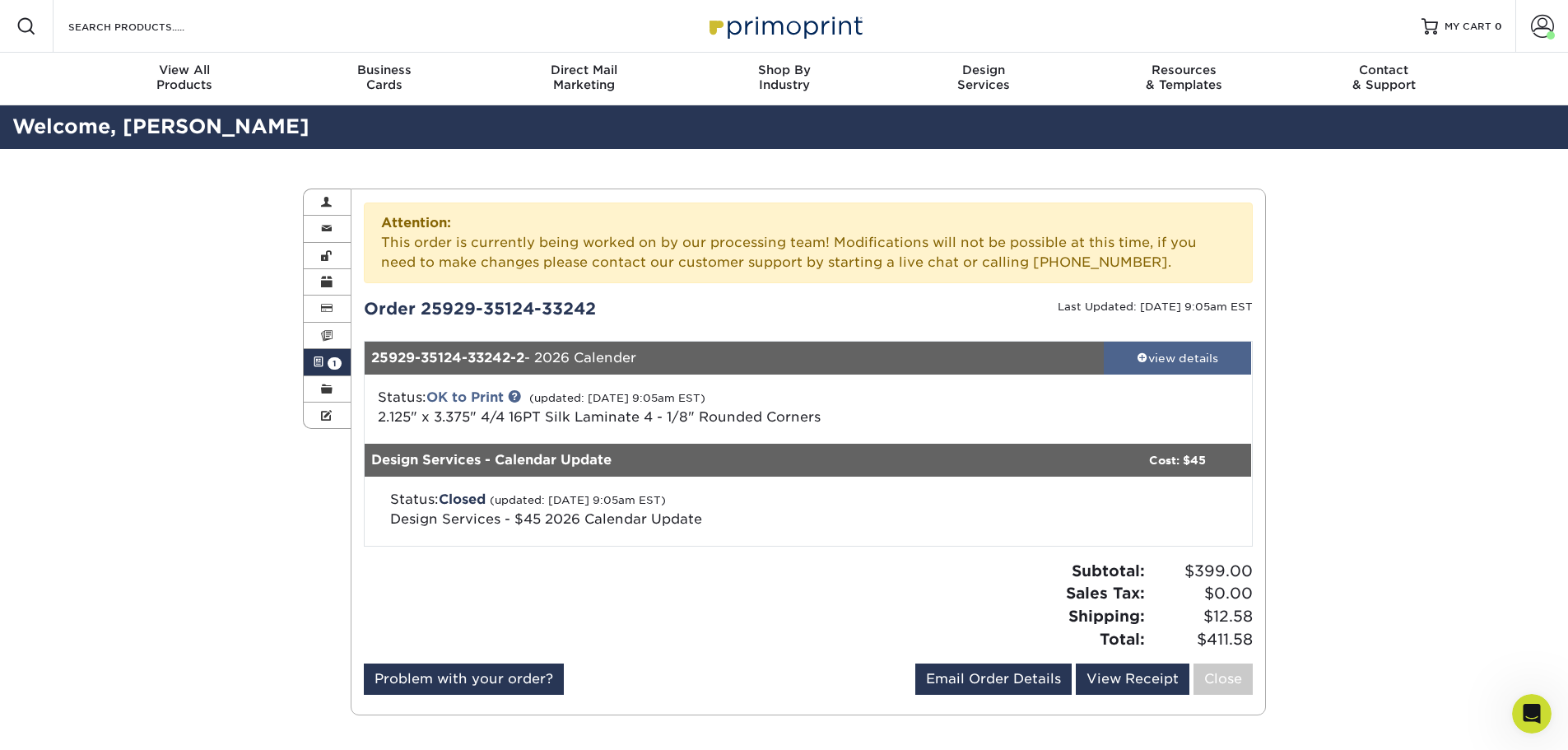
click at [1155, 357] on div "view details" at bounding box center [1178, 358] width 148 height 17
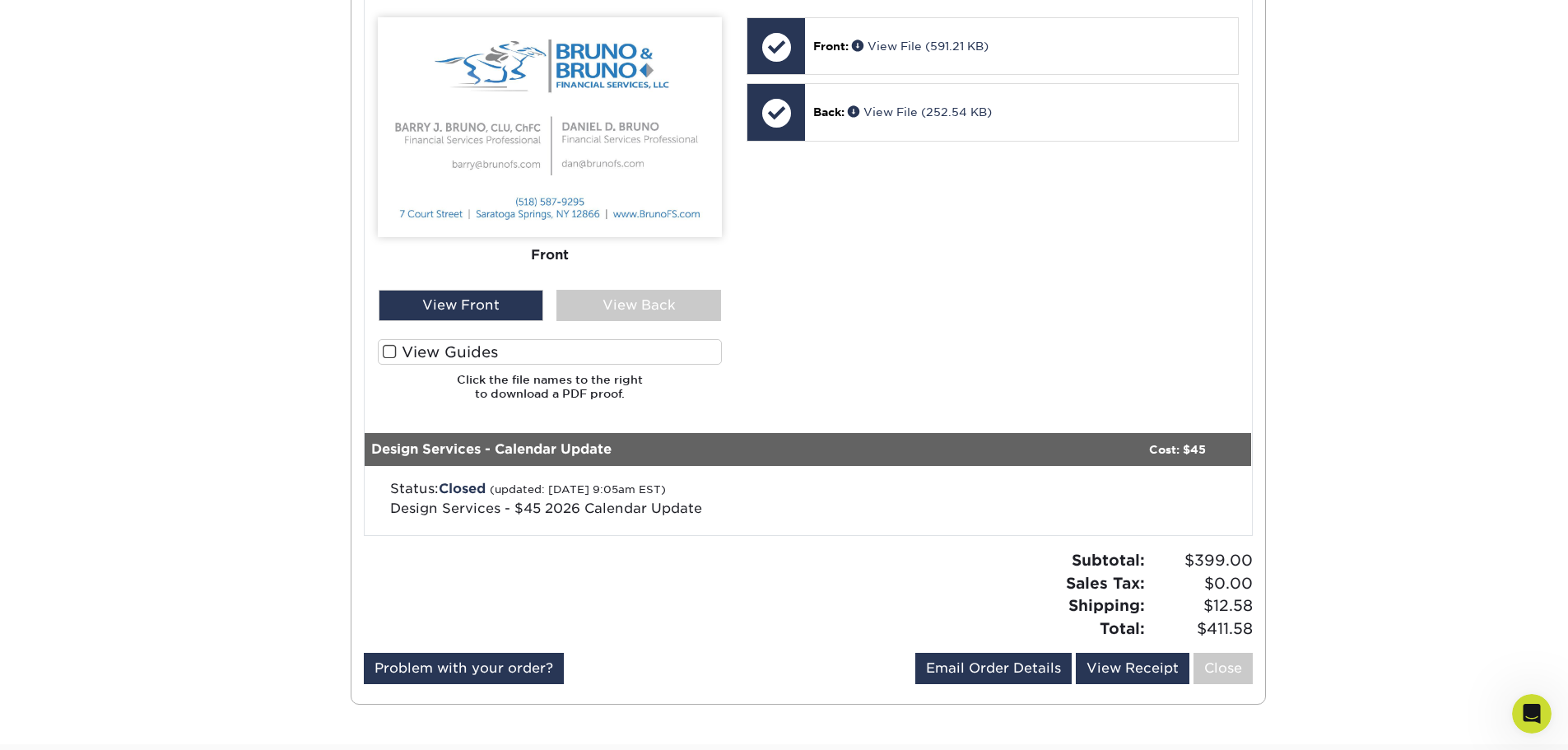
scroll to position [906, 0]
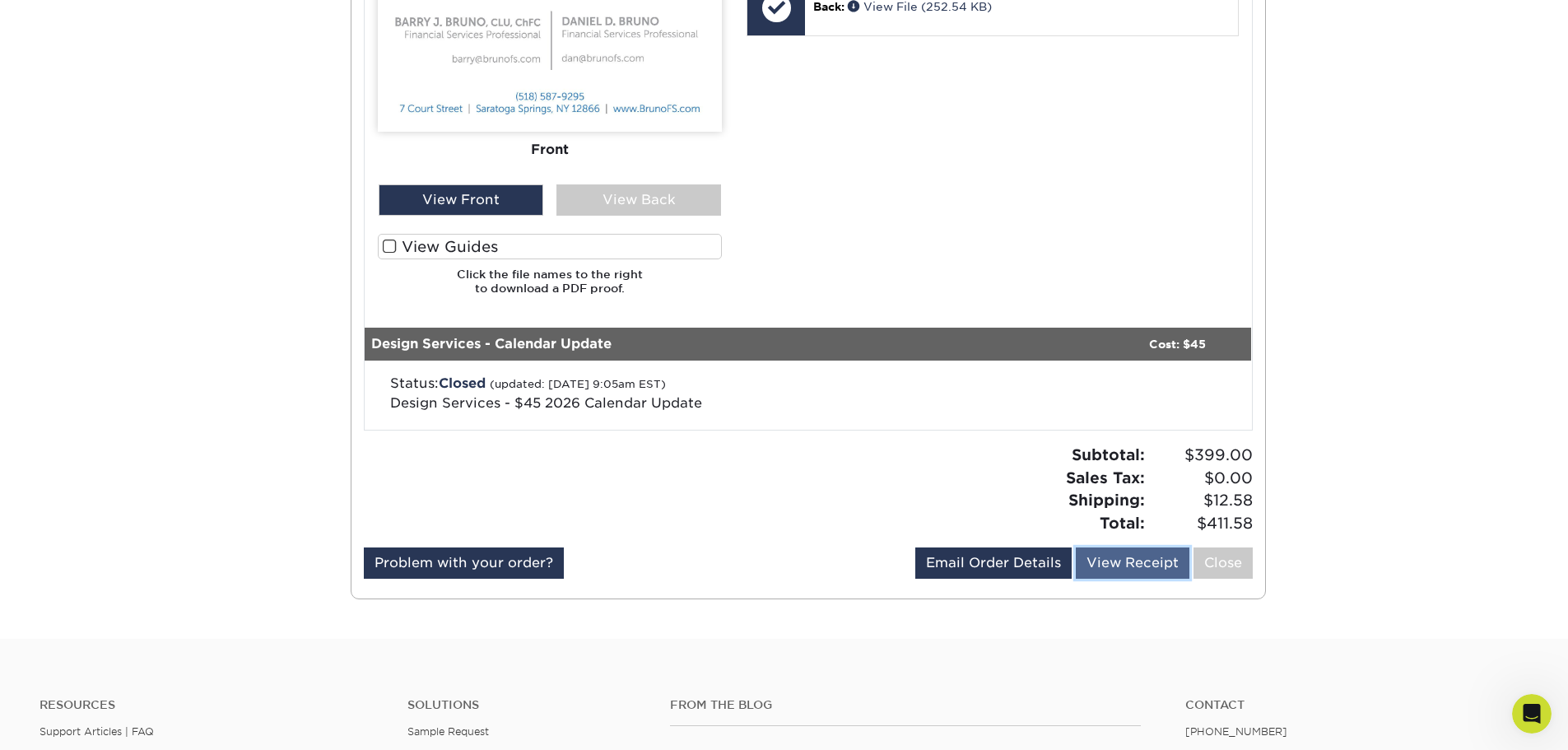
click at [1104, 569] on link "View Receipt" at bounding box center [1133, 562] width 114 height 31
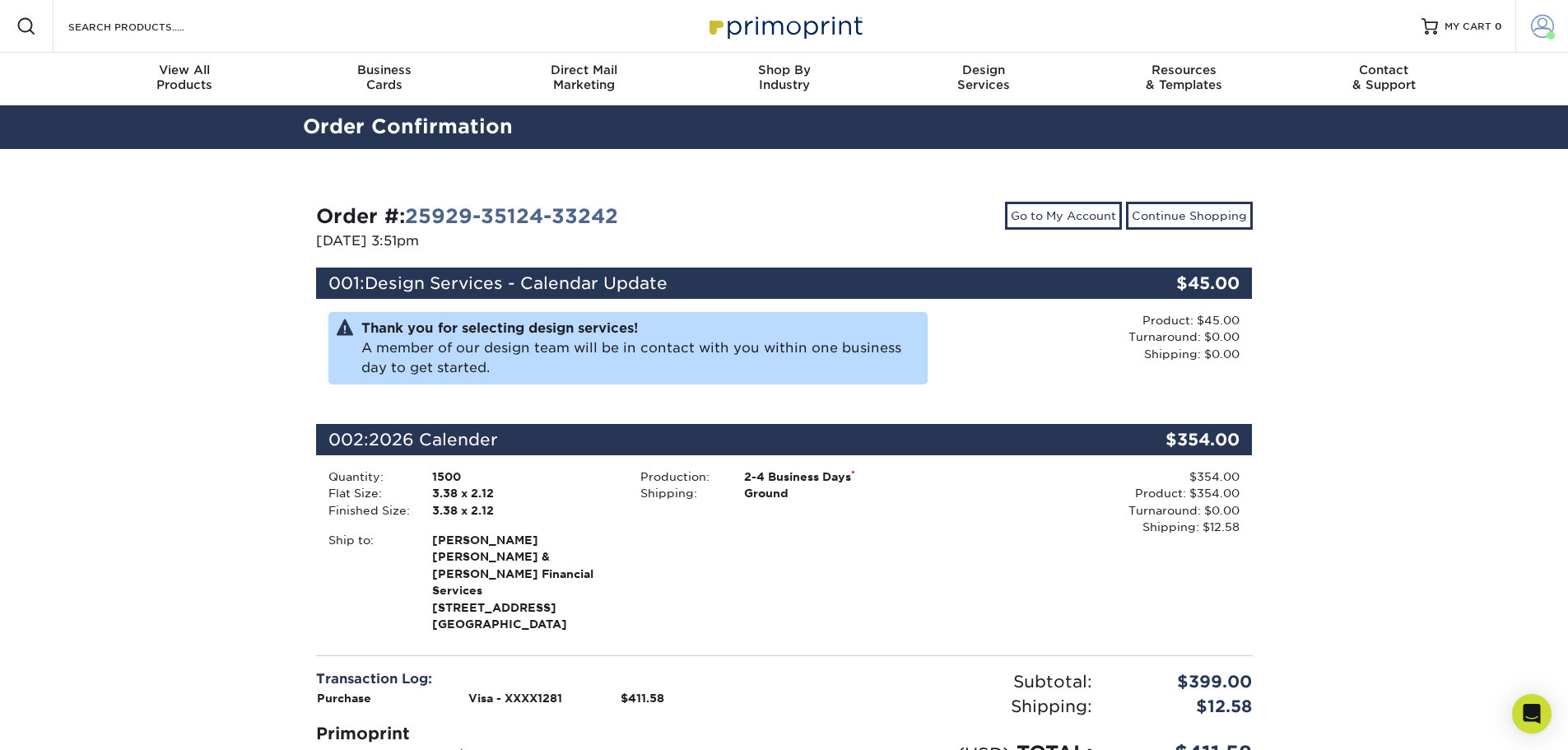
click at [1540, 29] on span at bounding box center [1543, 27] width 23 height 23
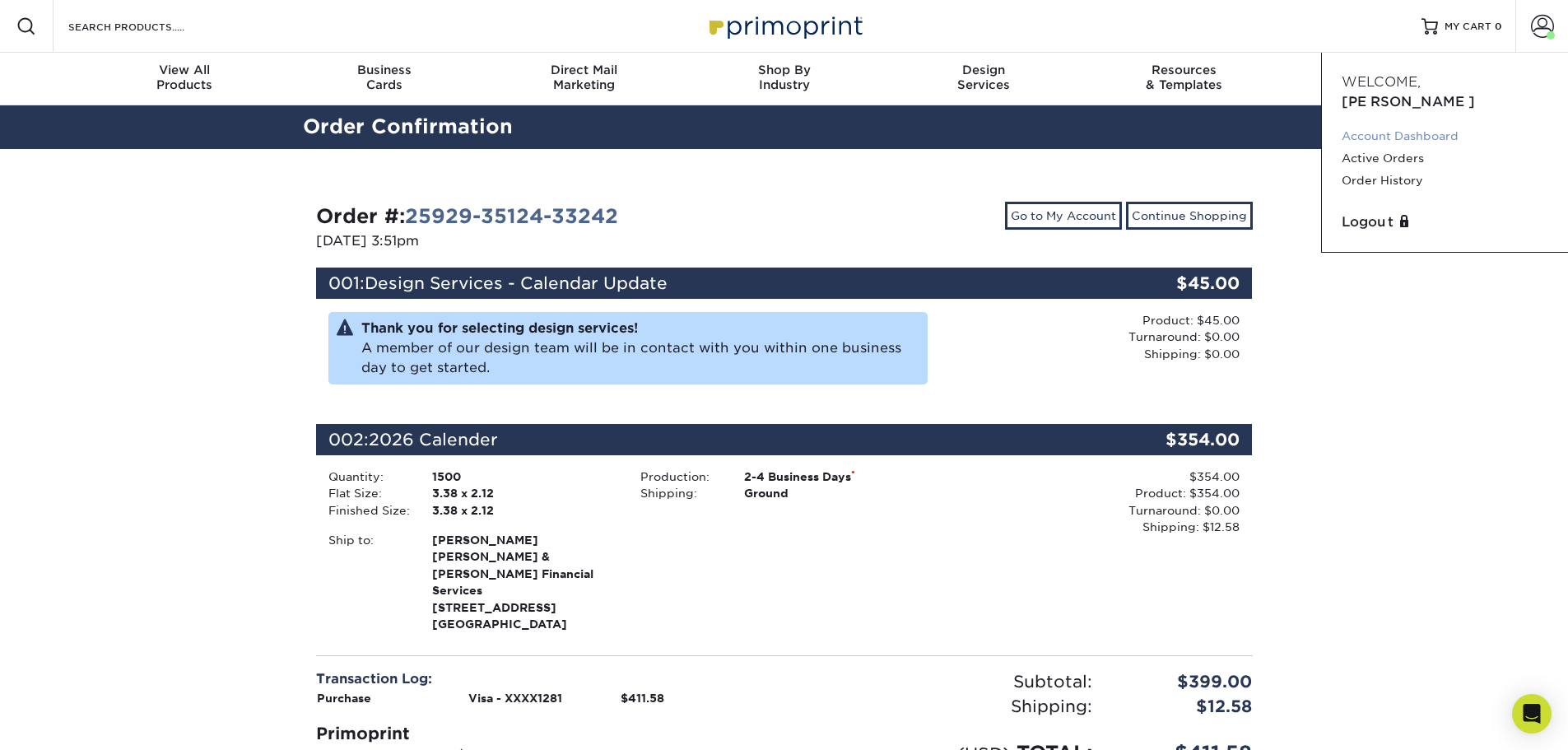
click at [1431, 125] on link "Account Dashboard" at bounding box center [1445, 136] width 207 height 23
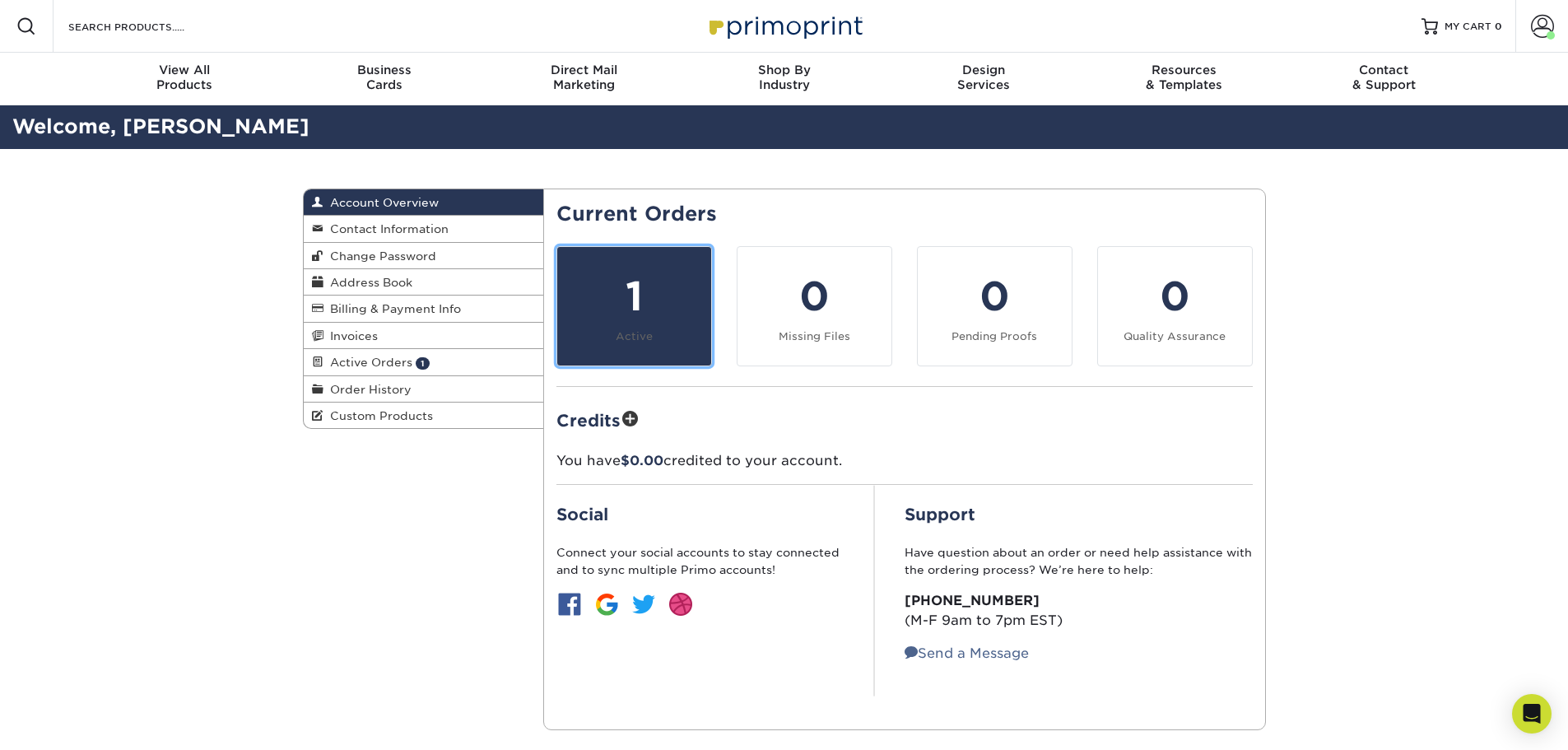
click at [610, 308] on div "1" at bounding box center [635, 296] width 134 height 59
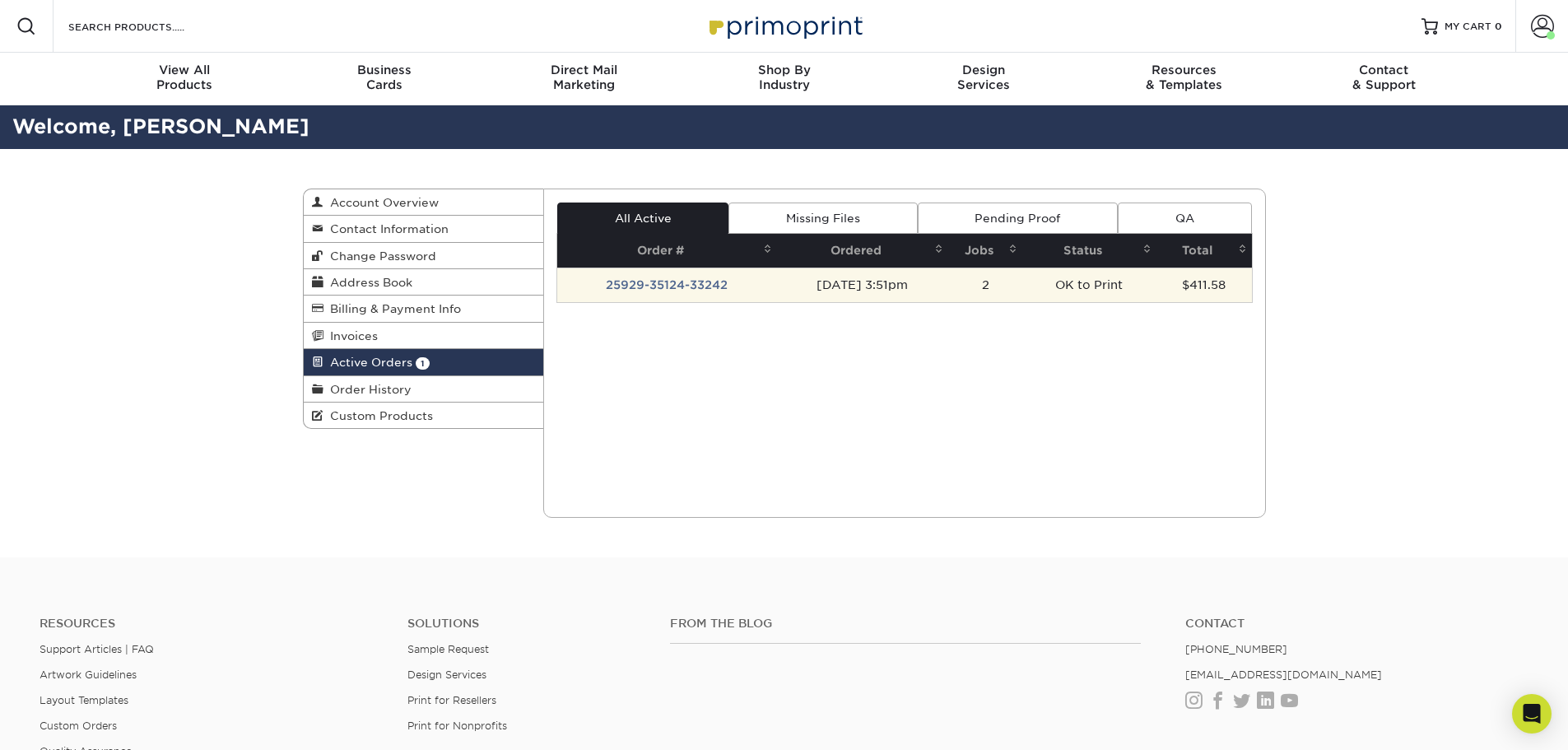
click at [647, 285] on td "25929-35124-33242" at bounding box center [667, 285] width 220 height 34
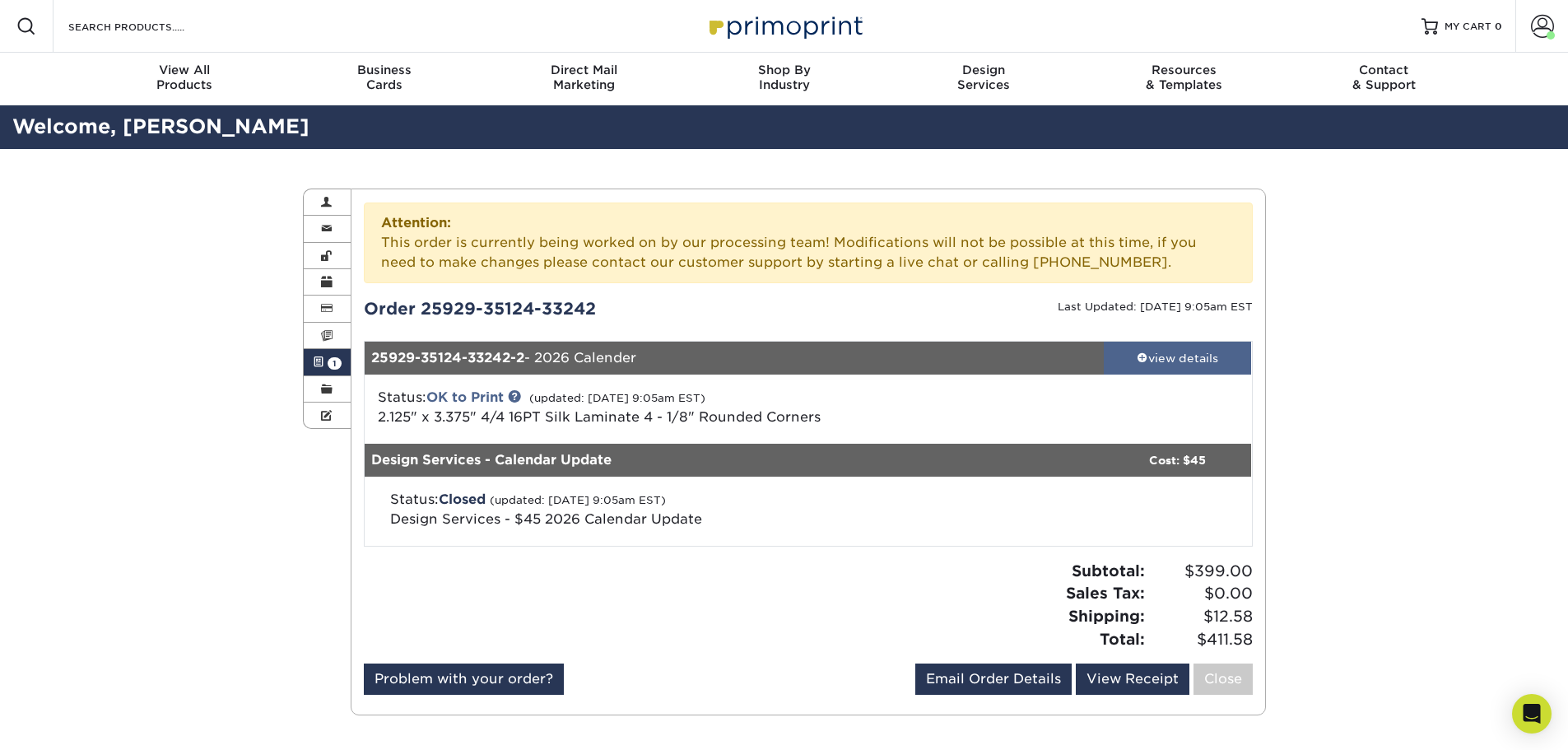
click at [1173, 360] on div "view details" at bounding box center [1178, 358] width 148 height 17
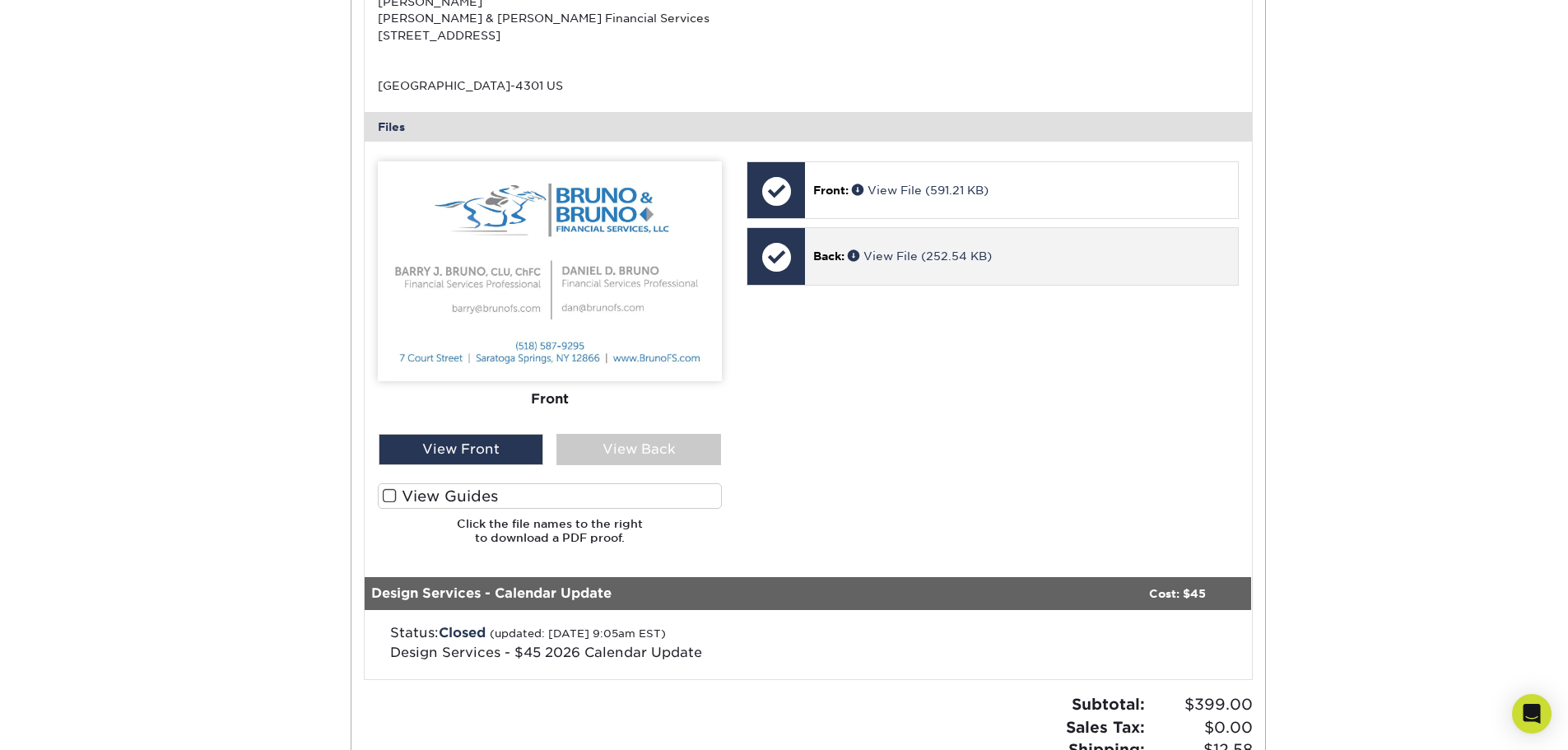
scroll to position [659, 0]
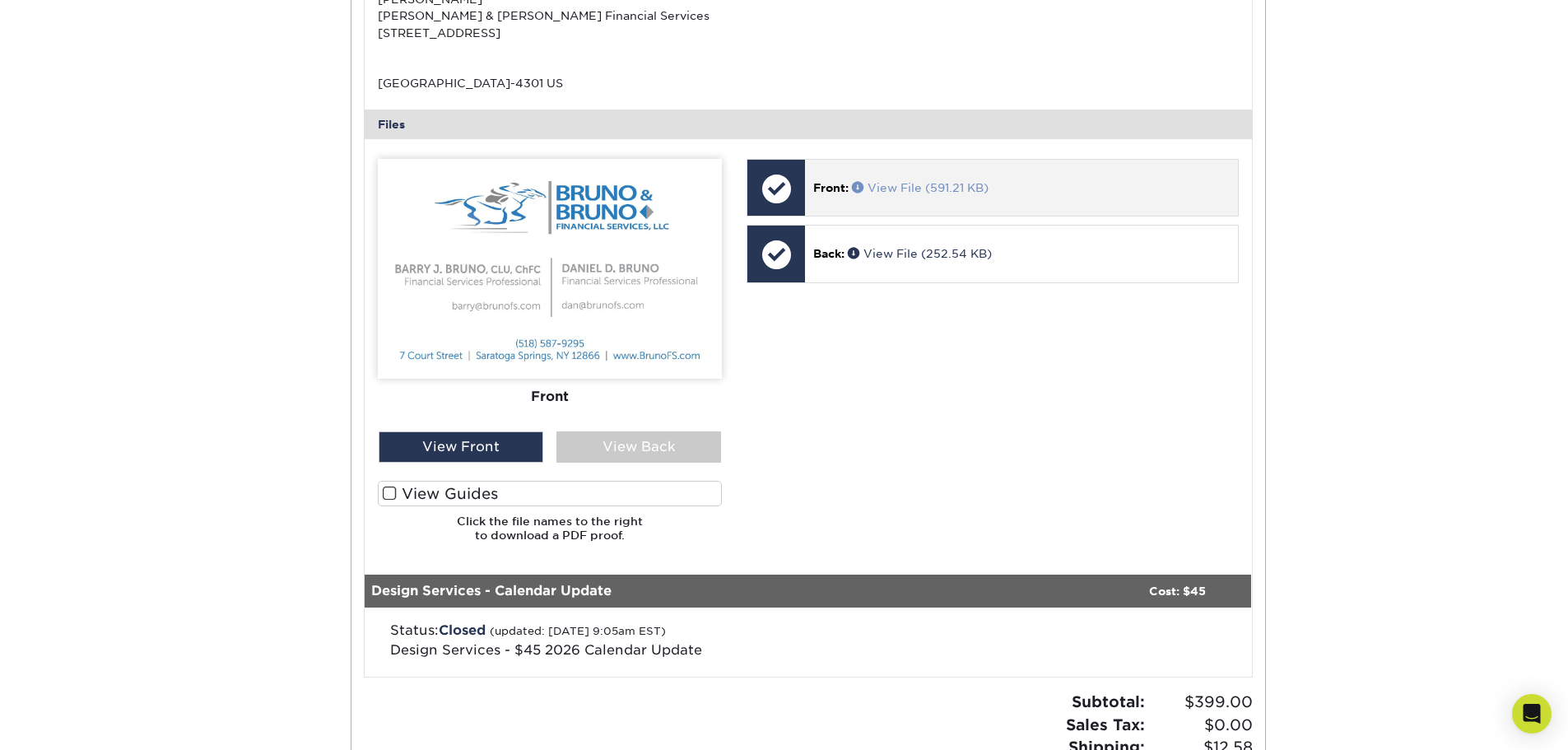
click at [888, 189] on link "View File (591.21 KB)" at bounding box center [920, 188] width 136 height 13
